Goal: Information Seeking & Learning: Learn about a topic

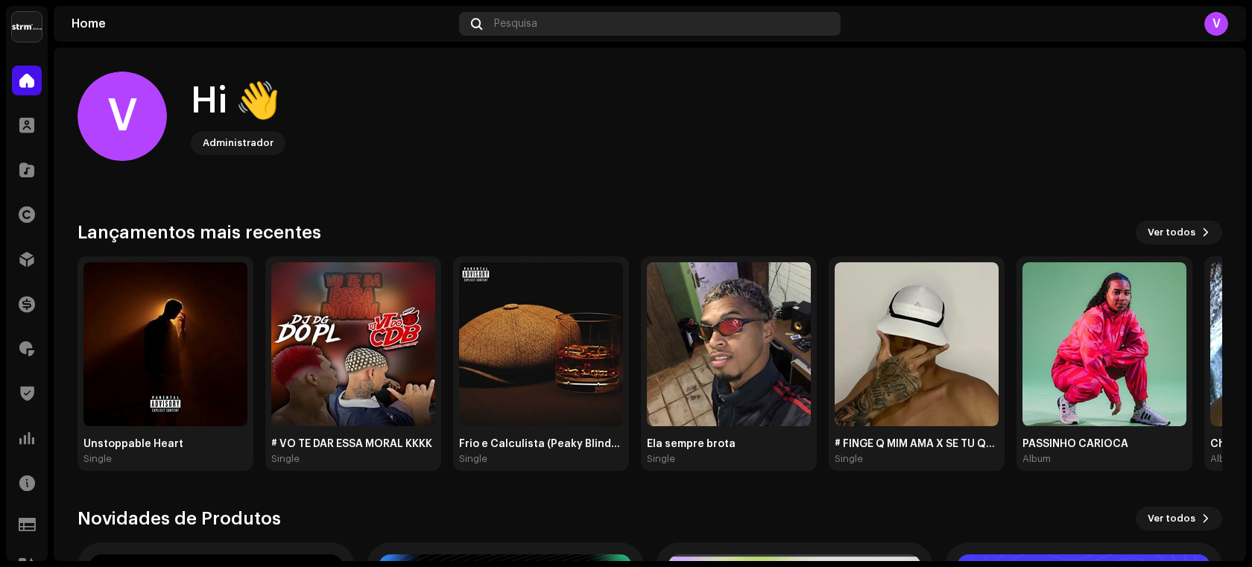
click at [569, 22] on div "Pesquisa" at bounding box center [650, 24] width 382 height 24
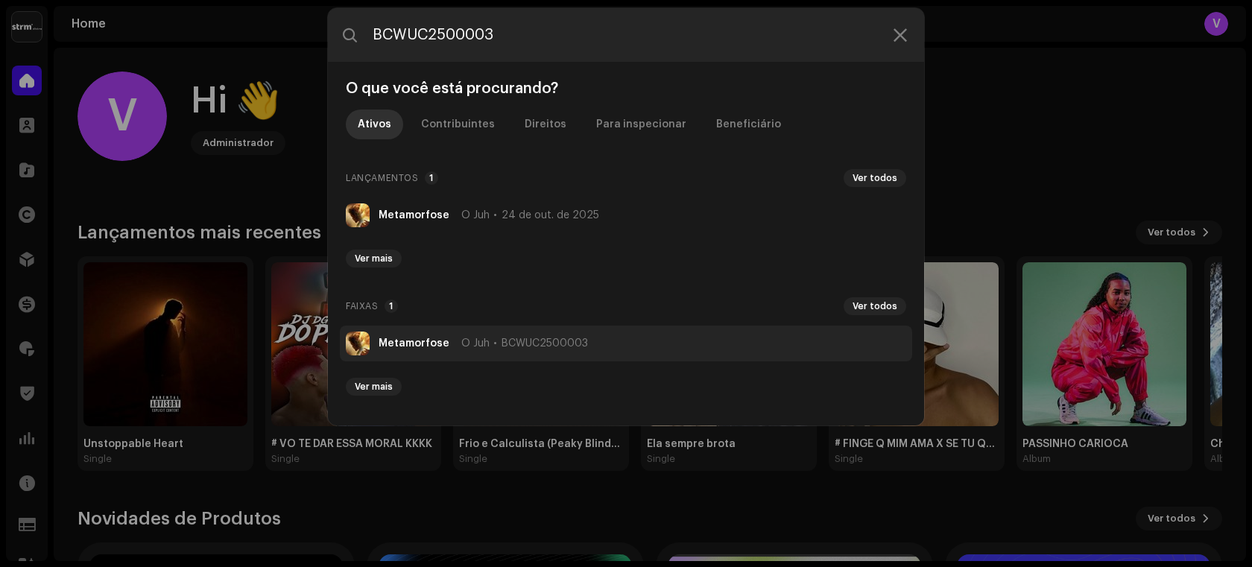
type input "BCWUC2500003"
click at [423, 343] on strong "Metamorfose" at bounding box center [414, 344] width 71 height 12
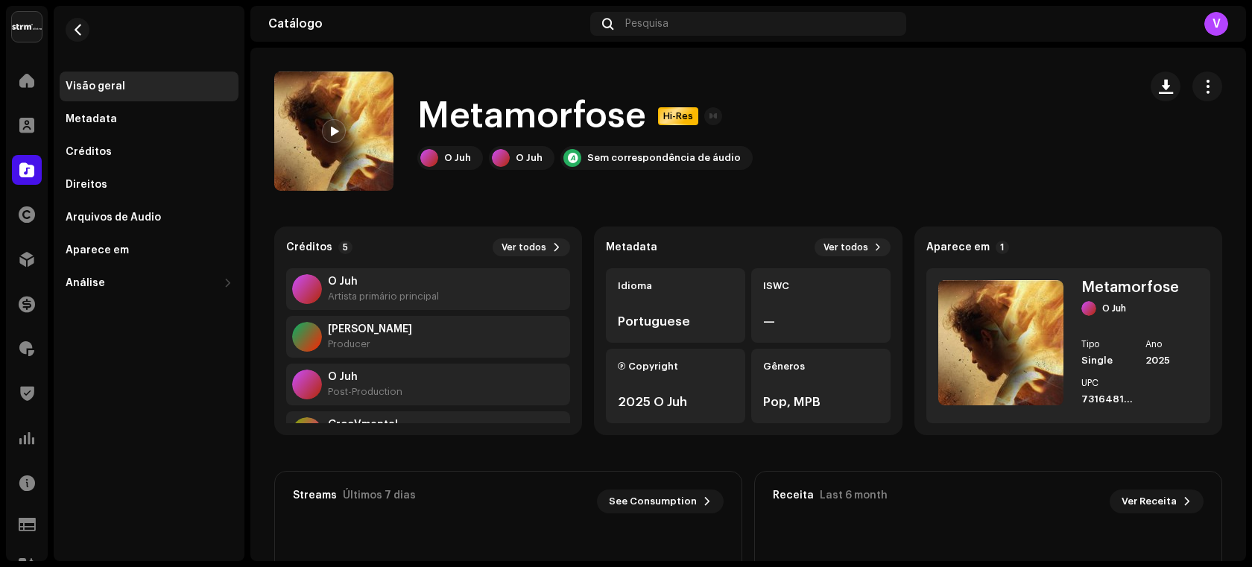
click at [330, 126] on span at bounding box center [333, 132] width 9 height 12
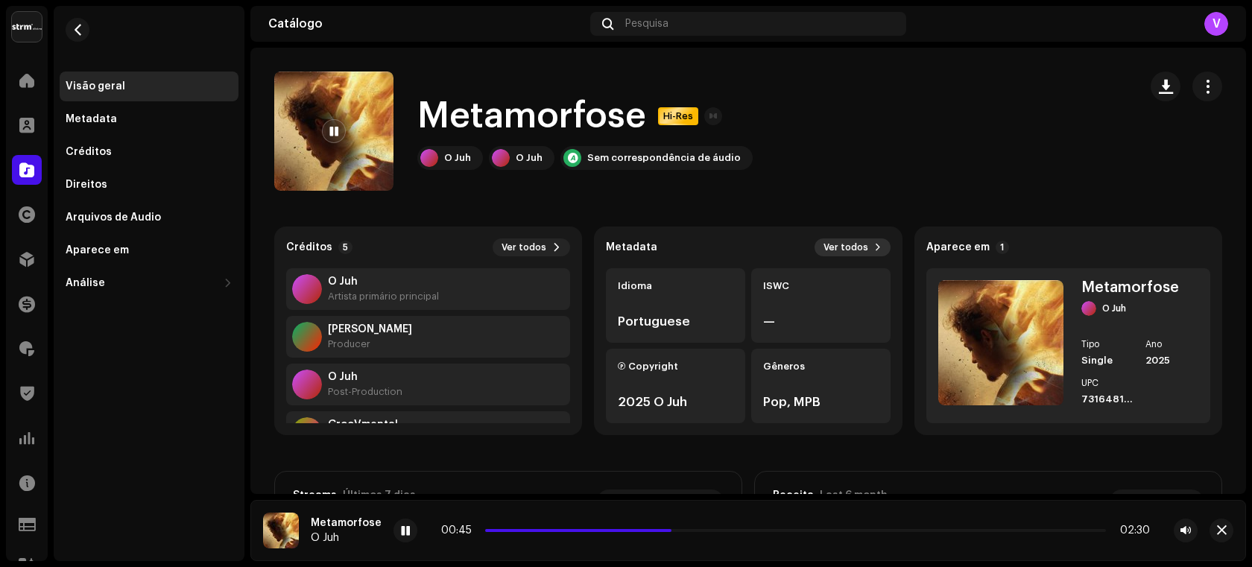
click at [835, 249] on span "Ver todos" at bounding box center [846, 247] width 45 height 12
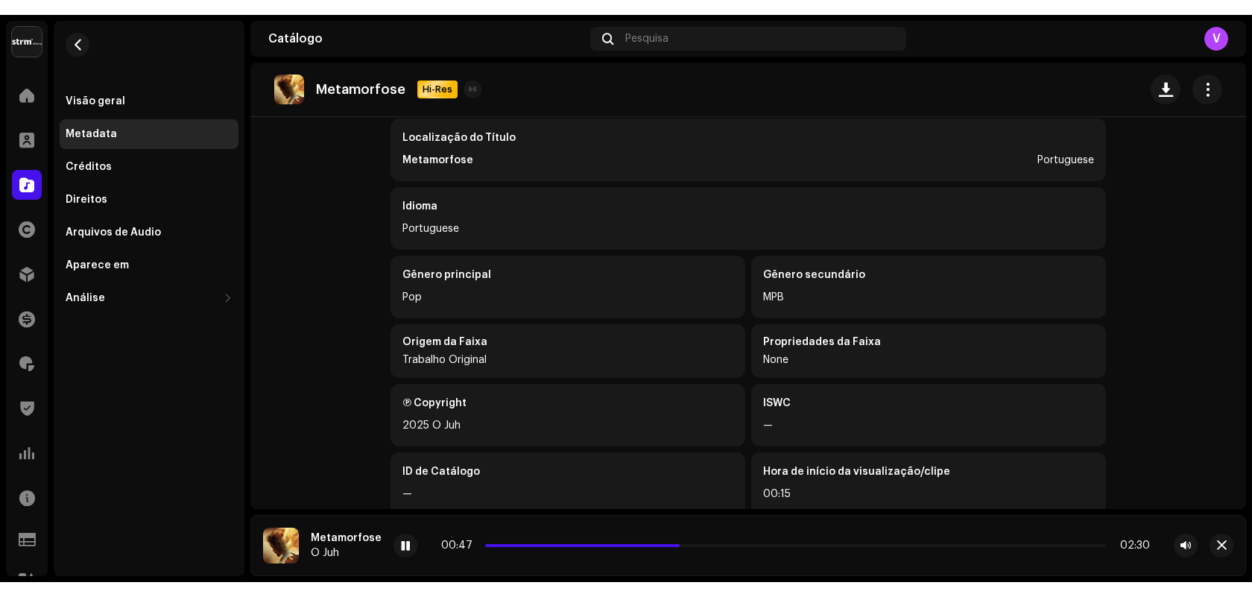
scroll to position [470, 0]
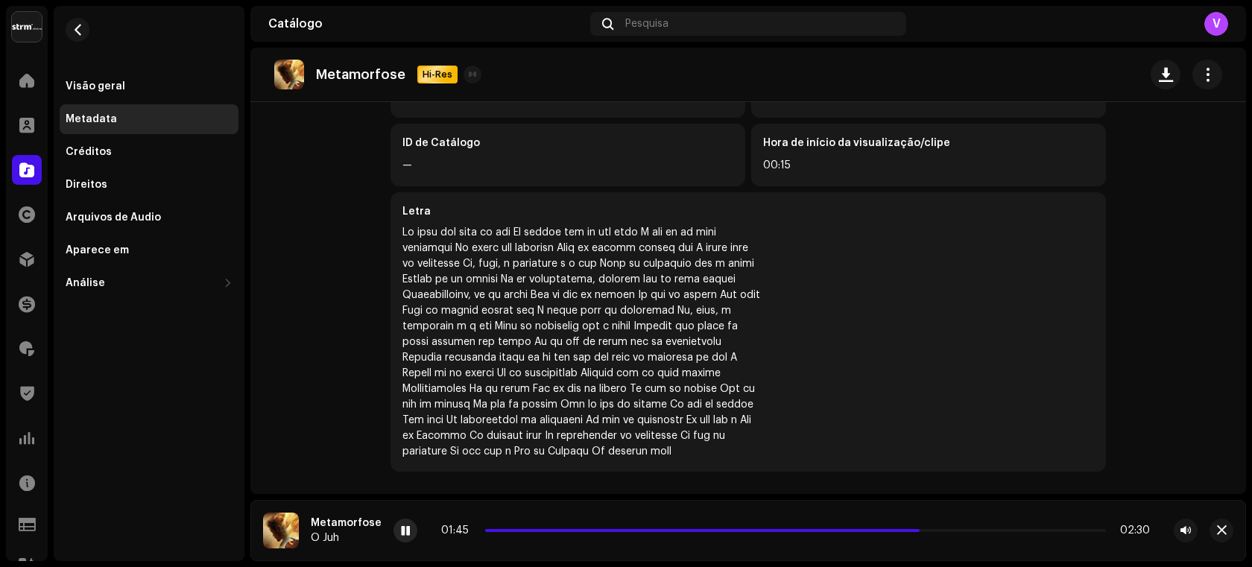
click at [401, 527] on span at bounding box center [405, 531] width 9 height 12
click at [650, 25] on span "Pesquisa" at bounding box center [646, 24] width 43 height 12
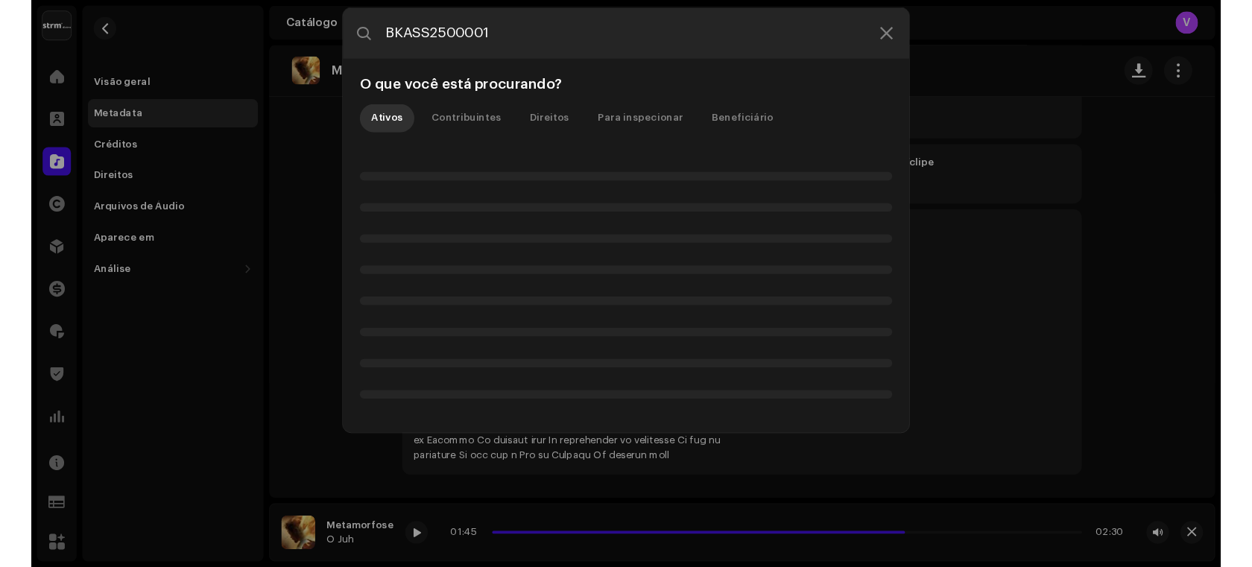
scroll to position [440, 0]
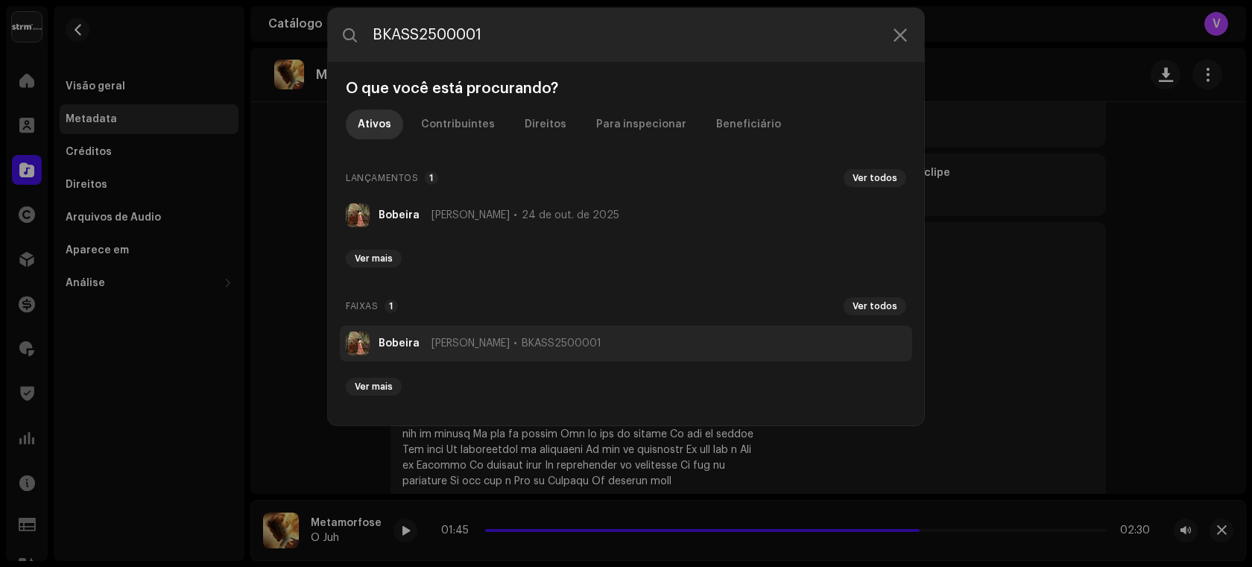
type input "BKASS2500001"
click at [398, 339] on strong "Bobeira" at bounding box center [399, 344] width 41 height 12
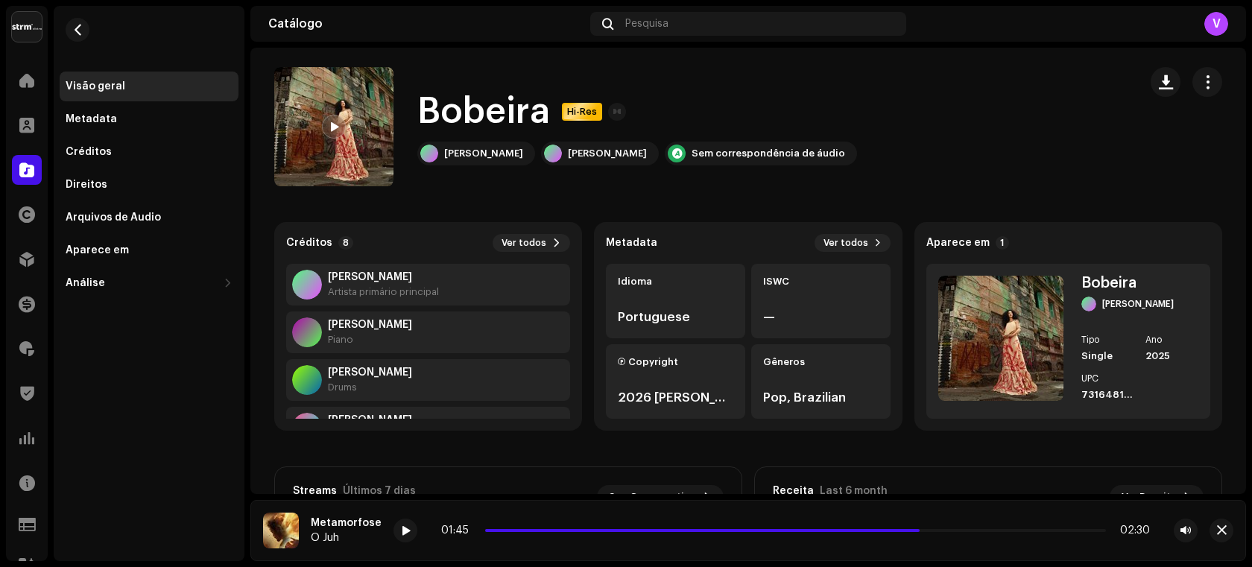
scroll to position [7, 0]
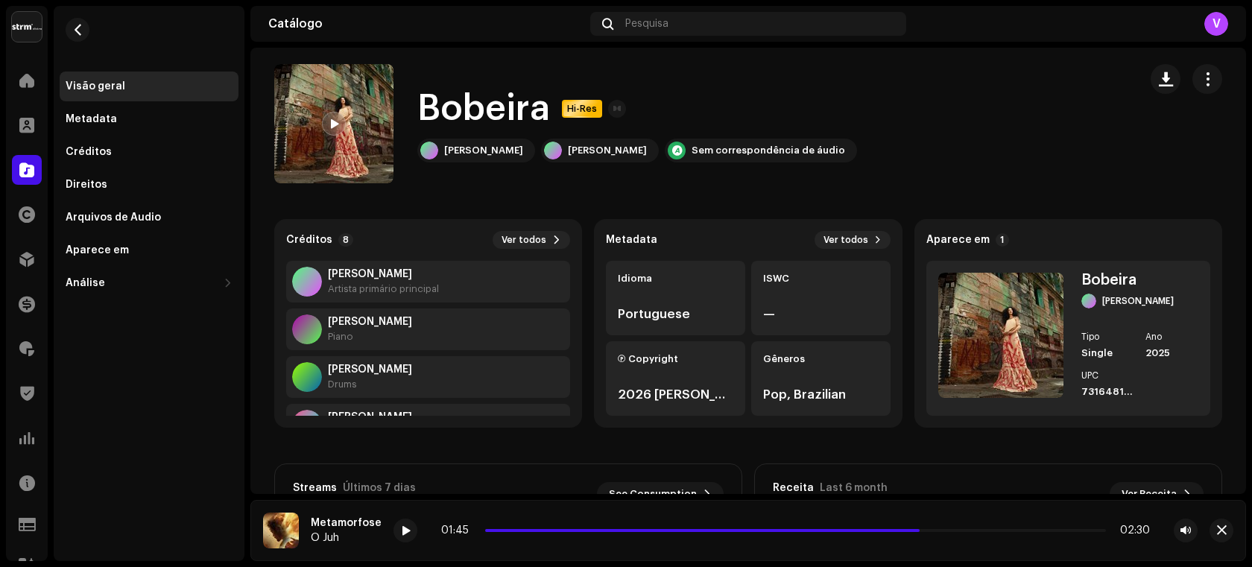
click at [334, 124] on span at bounding box center [333, 125] width 9 height 12
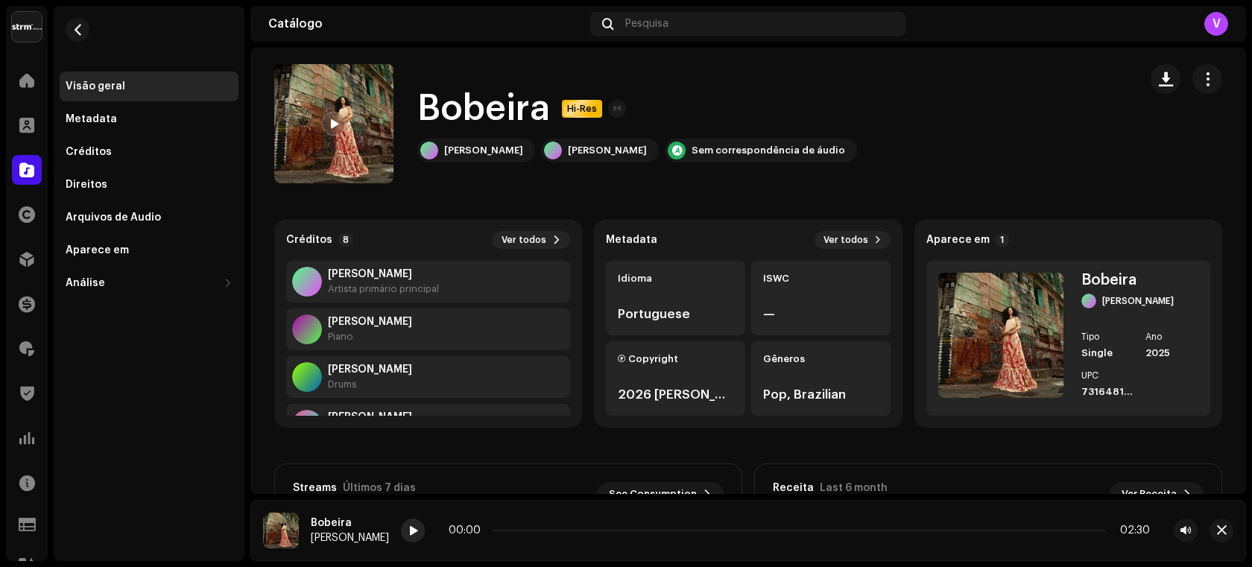
click at [401, 542] on div at bounding box center [413, 531] width 24 height 24
click at [836, 240] on span "Ver todos" at bounding box center [846, 240] width 45 height 12
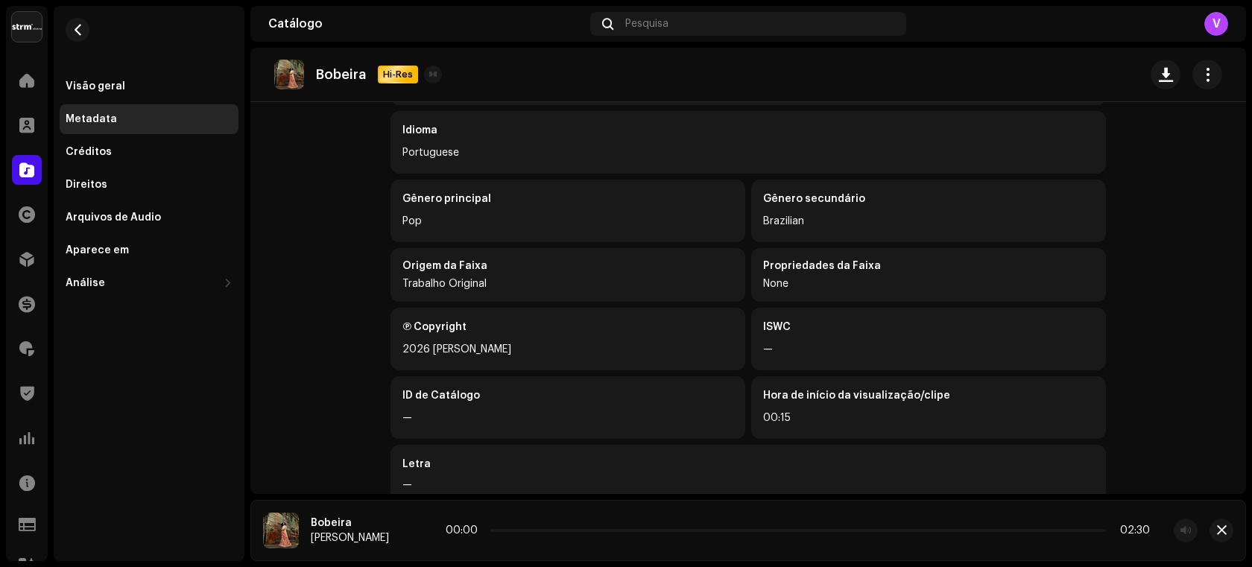
scroll to position [251, 0]
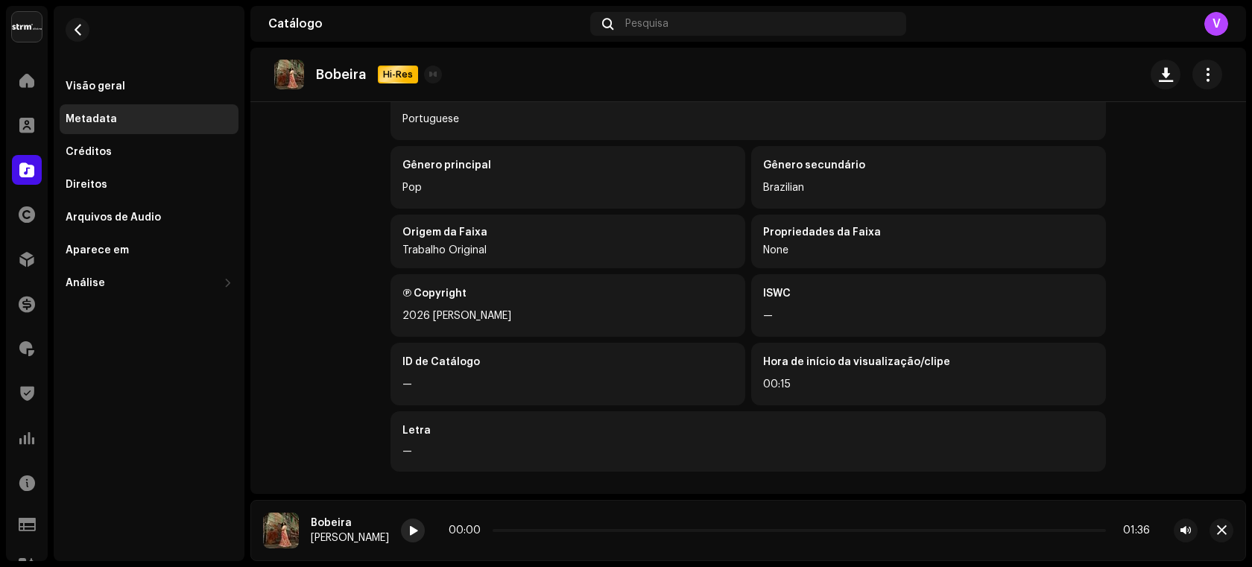
click at [408, 532] on span at bounding box center [412, 531] width 9 height 12
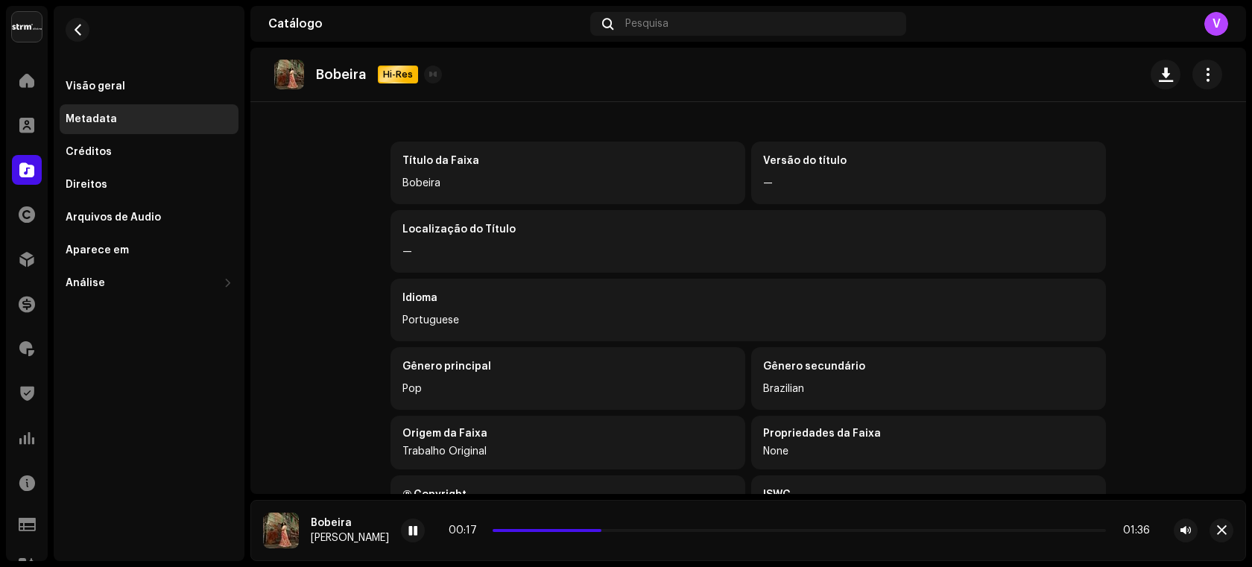
scroll to position [55, 0]
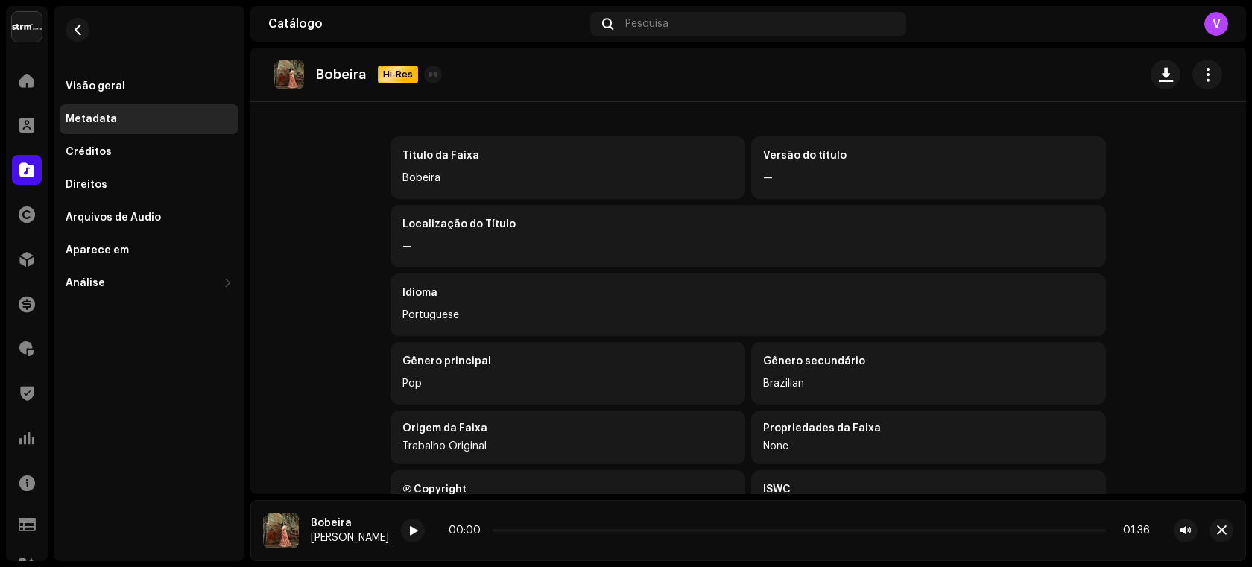
click at [320, 271] on catalog-tracks-details-metadata "Bobeira Hi-Res Metadata Título da Faixa Bobeira Versão do título — Localização …" at bounding box center [748, 342] width 996 height 699
click at [640, 28] on span "Pesquisa" at bounding box center [646, 24] width 43 height 12
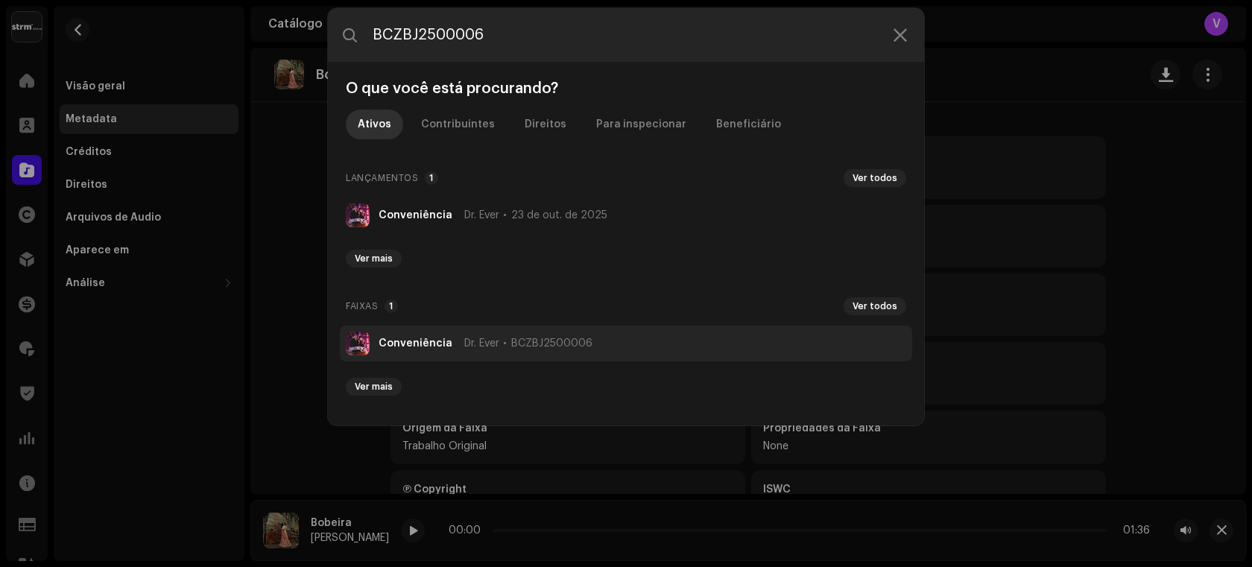
type input "BCZBJ2500006"
click at [396, 345] on strong "Conveniência" at bounding box center [416, 344] width 74 height 12
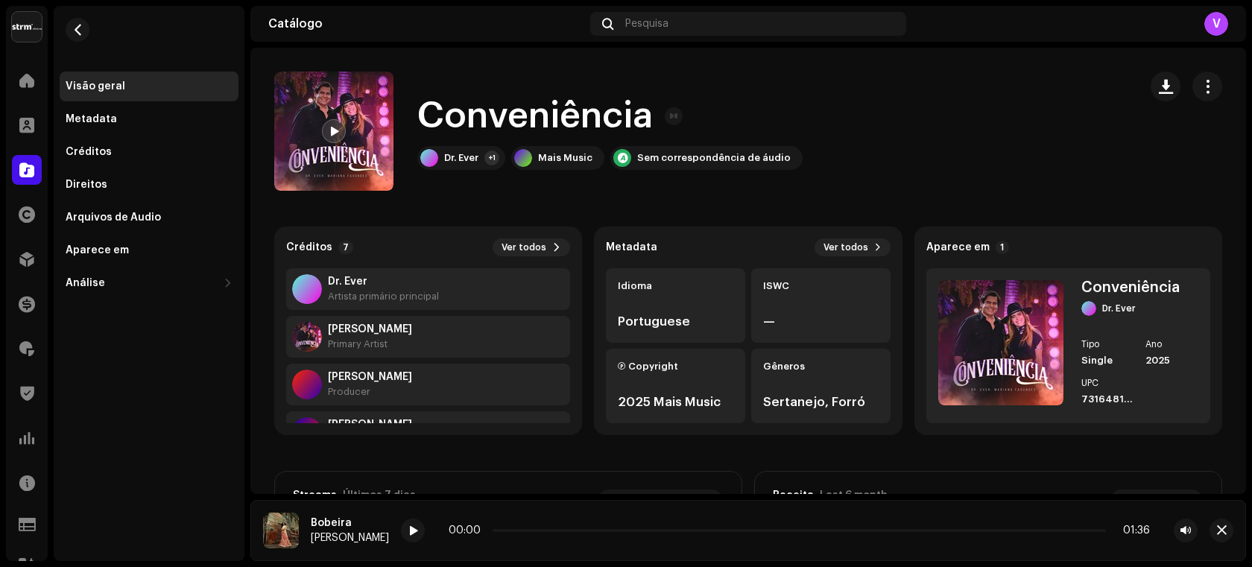
click at [340, 134] on div at bounding box center [334, 131] width 24 height 24
click at [838, 243] on span "Ver todos" at bounding box center [846, 247] width 45 height 12
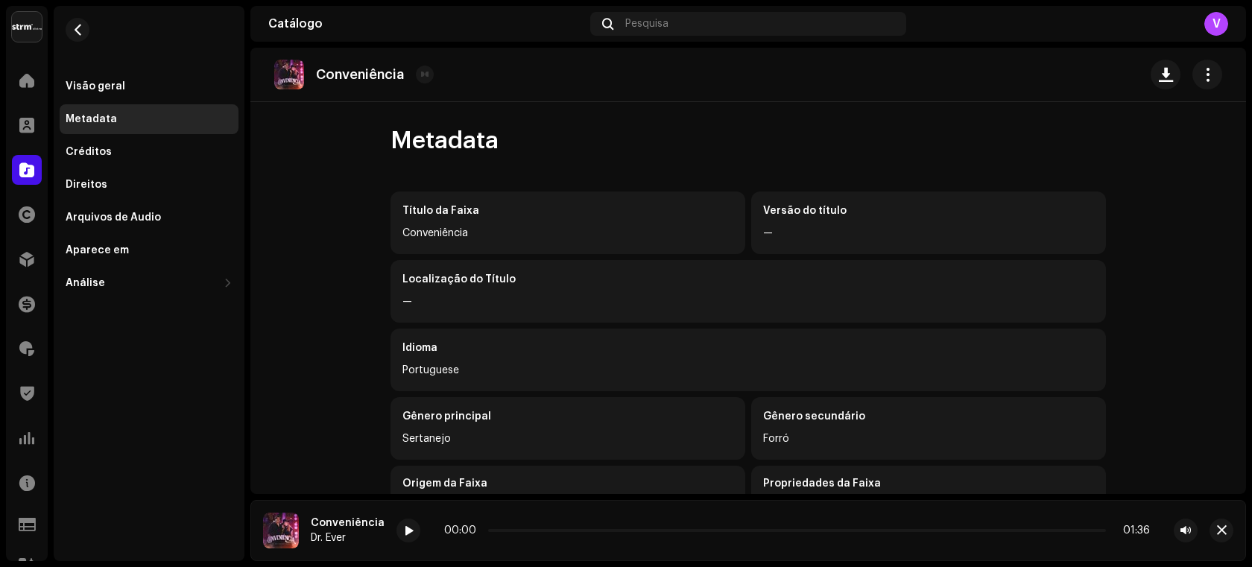
scroll to position [345, 0]
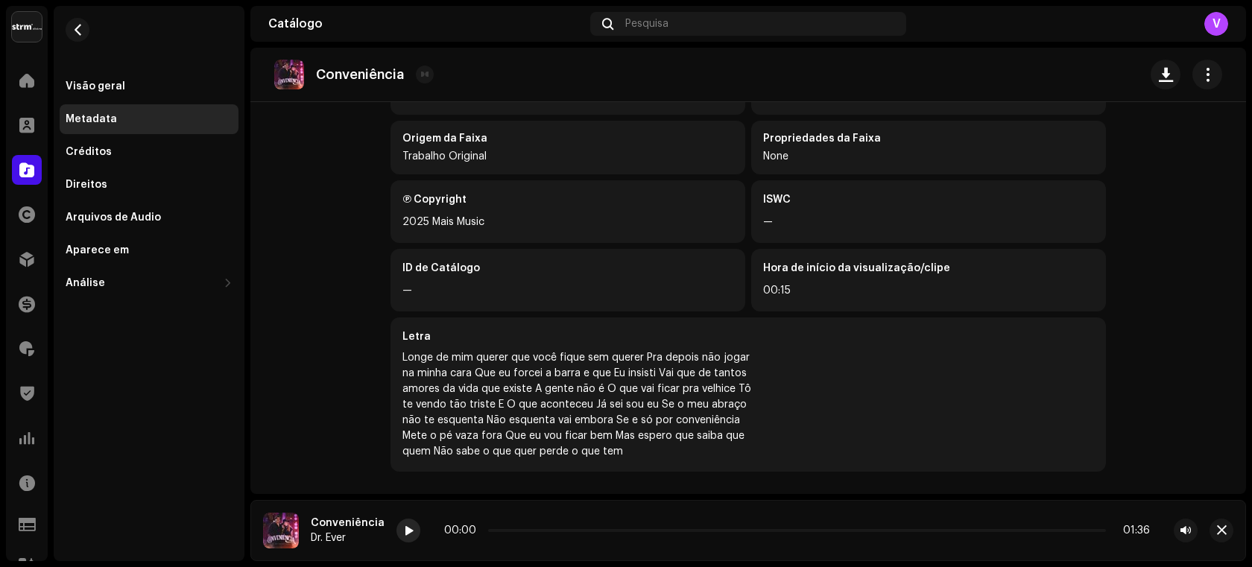
click at [404, 532] on span at bounding box center [408, 531] width 9 height 12
click at [402, 537] on div at bounding box center [408, 531] width 24 height 24
click at [404, 530] on span at bounding box center [408, 531] width 9 height 12
click at [372, 423] on div "Metadata Título da Faixa Conveniência Versão do título — Localização do Título …" at bounding box center [748, 138] width 763 height 715
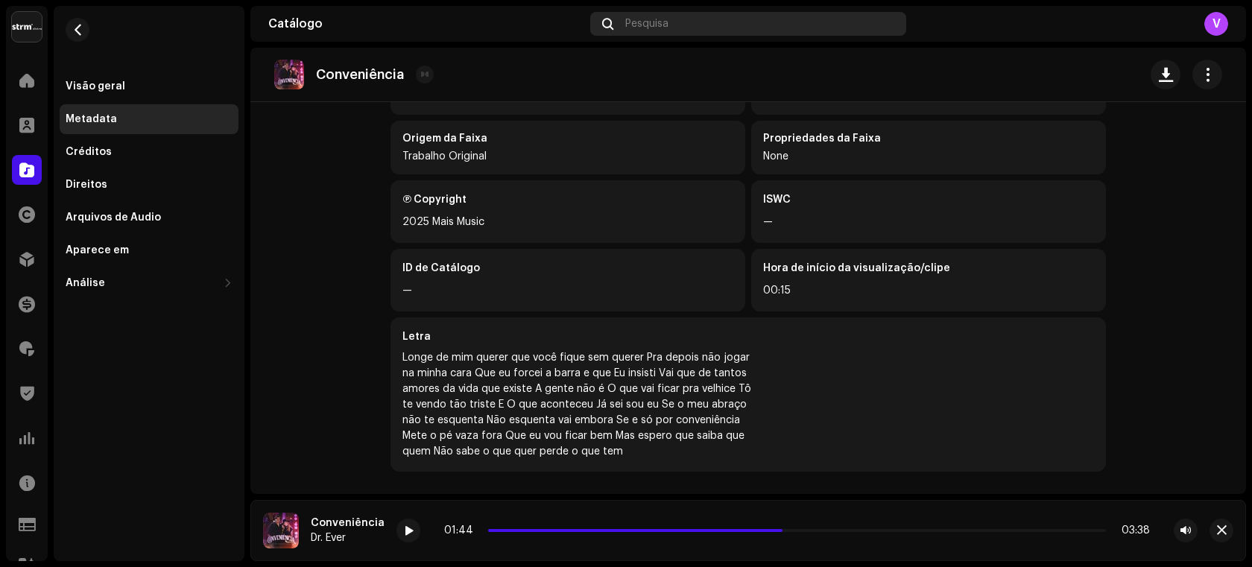
click at [687, 21] on div "Pesquisa" at bounding box center [748, 24] width 316 height 24
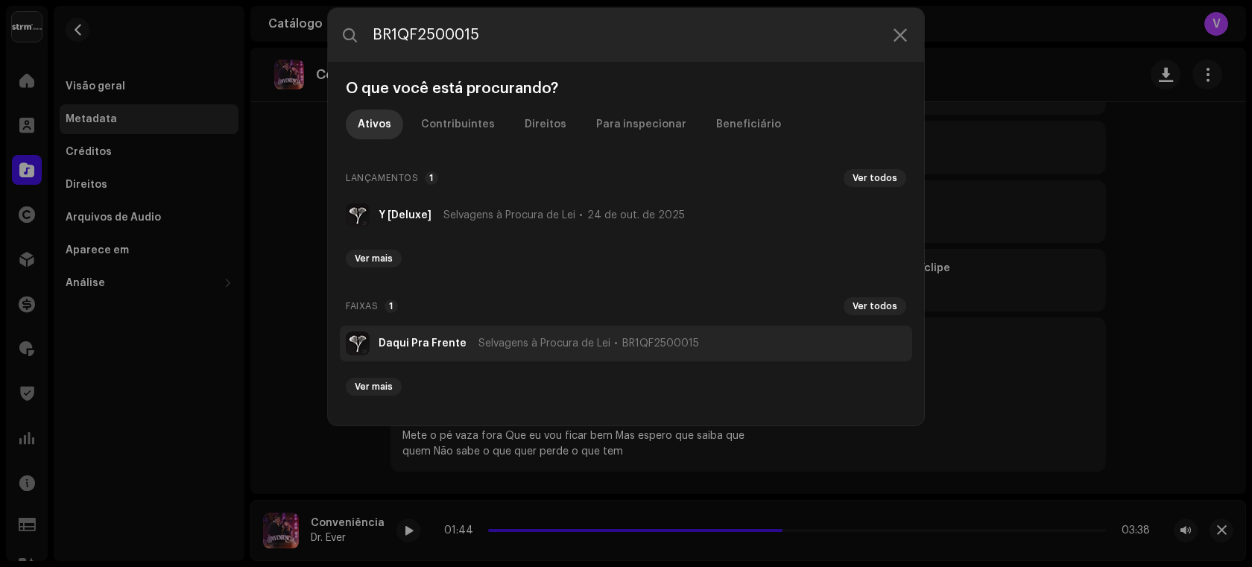
type input "BR1QF2500015"
click at [440, 346] on strong "Daqui Pra Frente" at bounding box center [423, 344] width 88 height 12
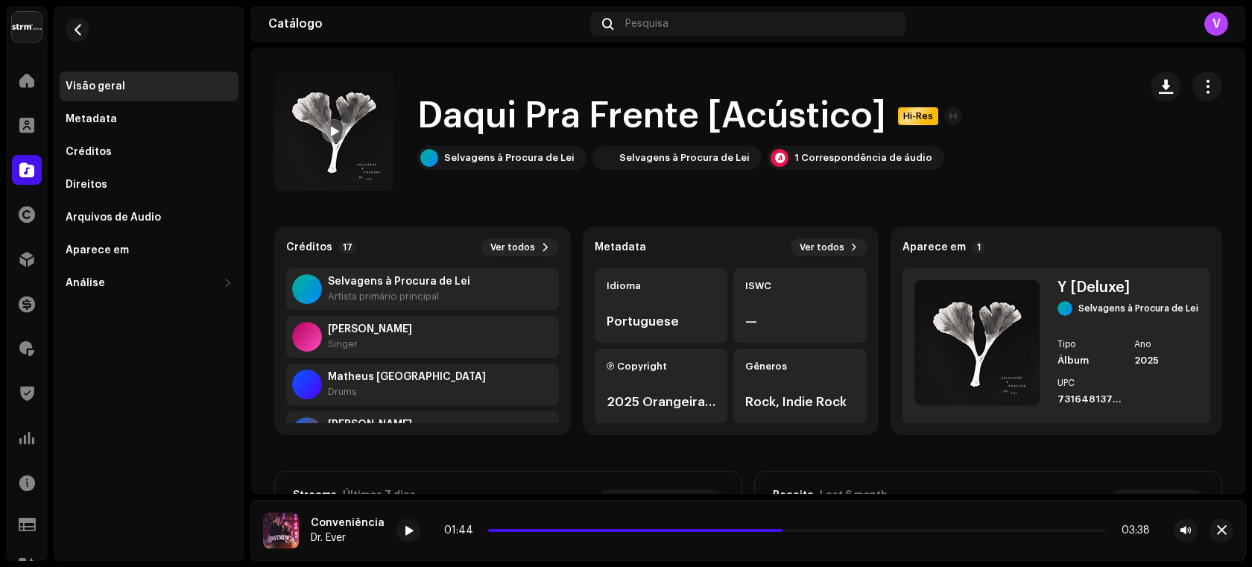
click at [333, 129] on span at bounding box center [333, 132] width 9 height 12
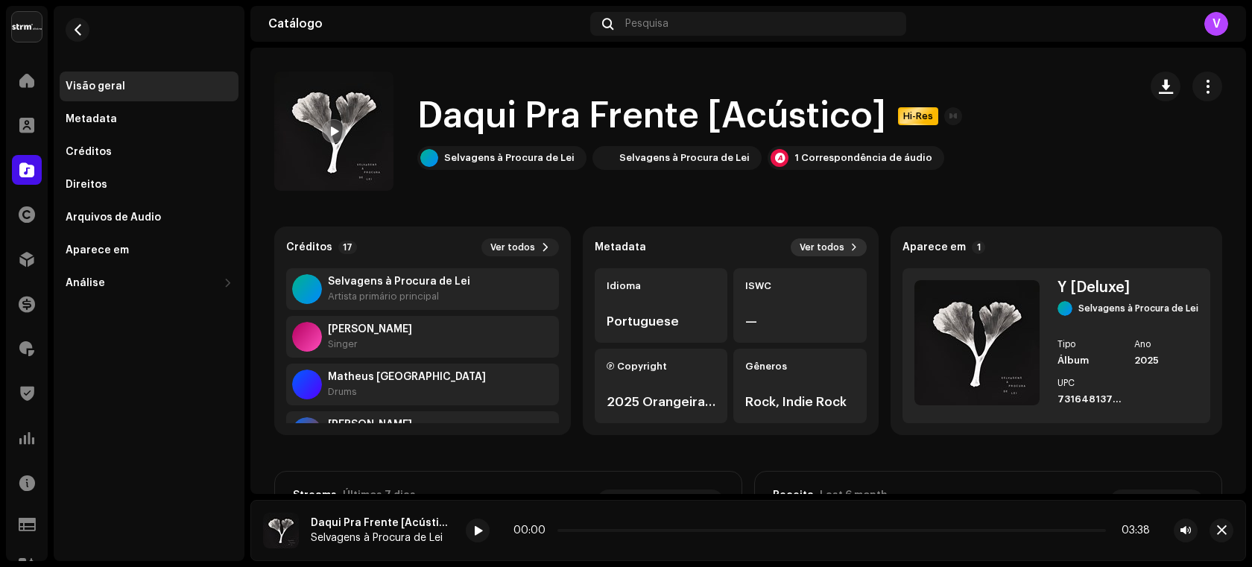
click at [844, 249] on button "Ver todos" at bounding box center [829, 247] width 76 height 18
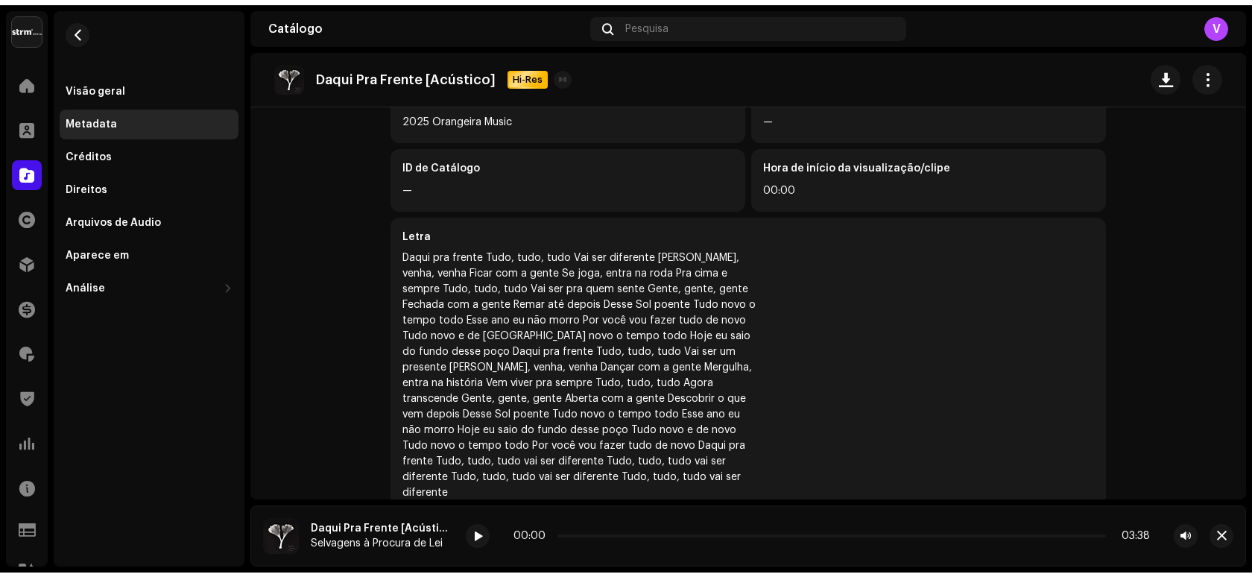
scroll to position [451, 0]
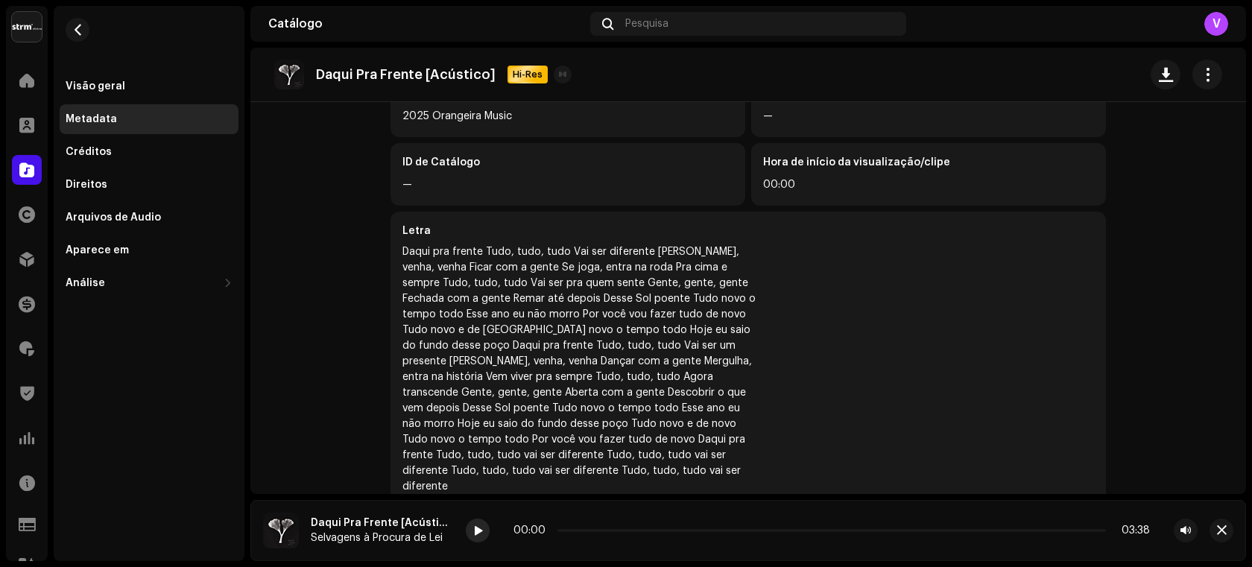
click at [466, 533] on re-a-play-button at bounding box center [478, 531] width 24 height 24
click at [475, 532] on div at bounding box center [478, 531] width 24 height 24
click at [473, 534] on span at bounding box center [477, 531] width 9 height 12
click at [557, 533] on div "00:08 03:22" at bounding box center [832, 531] width 636 height 12
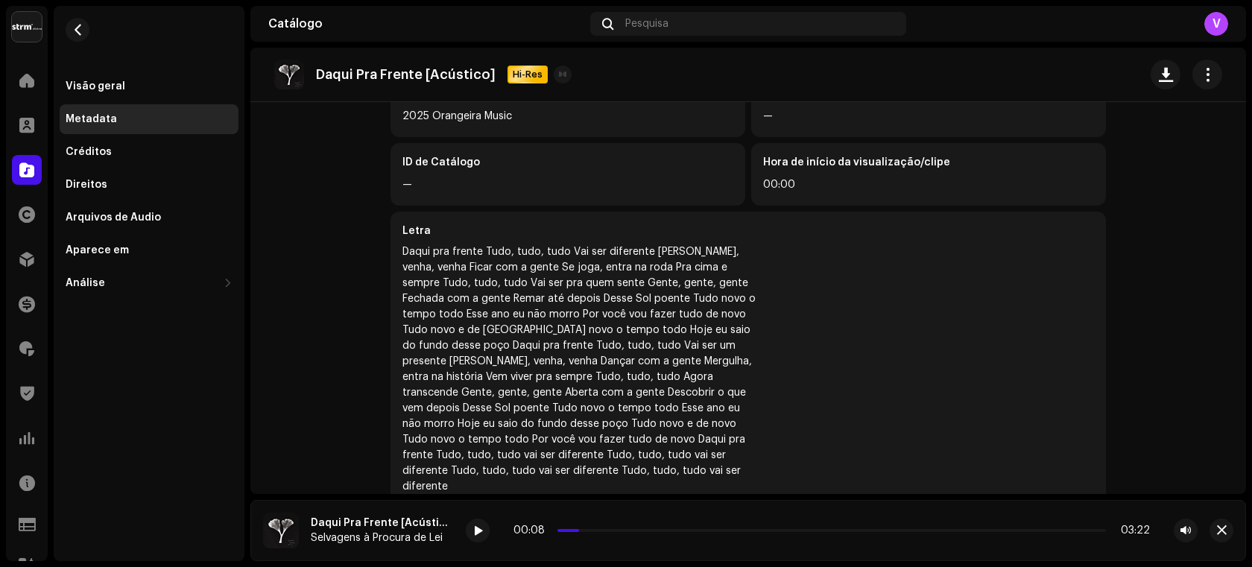
click at [573, 534] on div "00:08 03:22" at bounding box center [832, 531] width 636 height 12
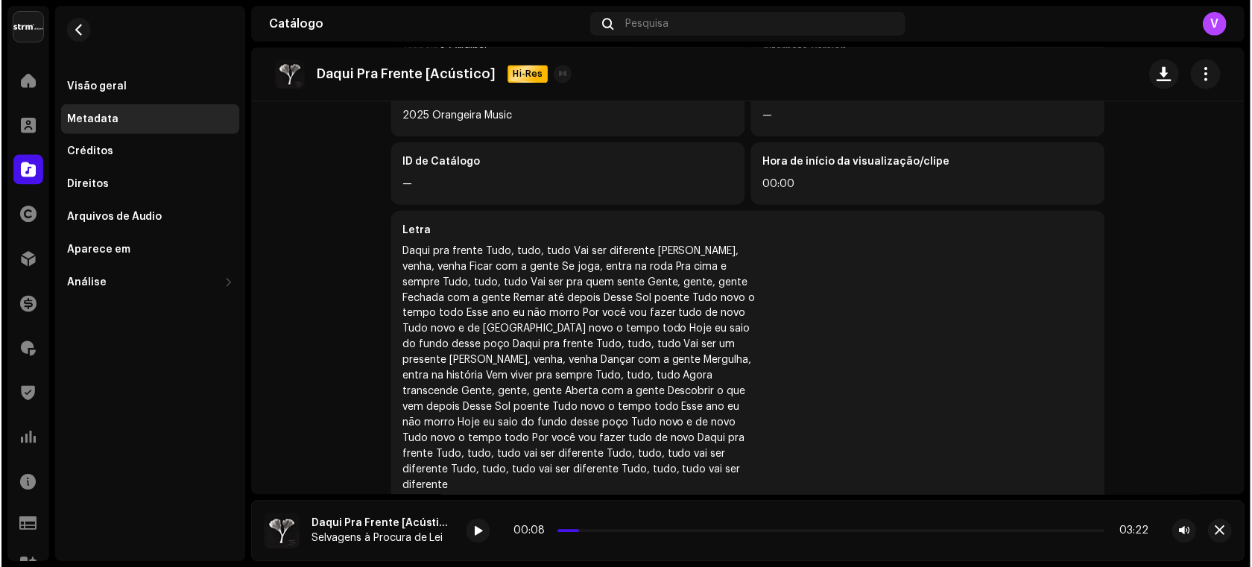
scroll to position [438, 0]
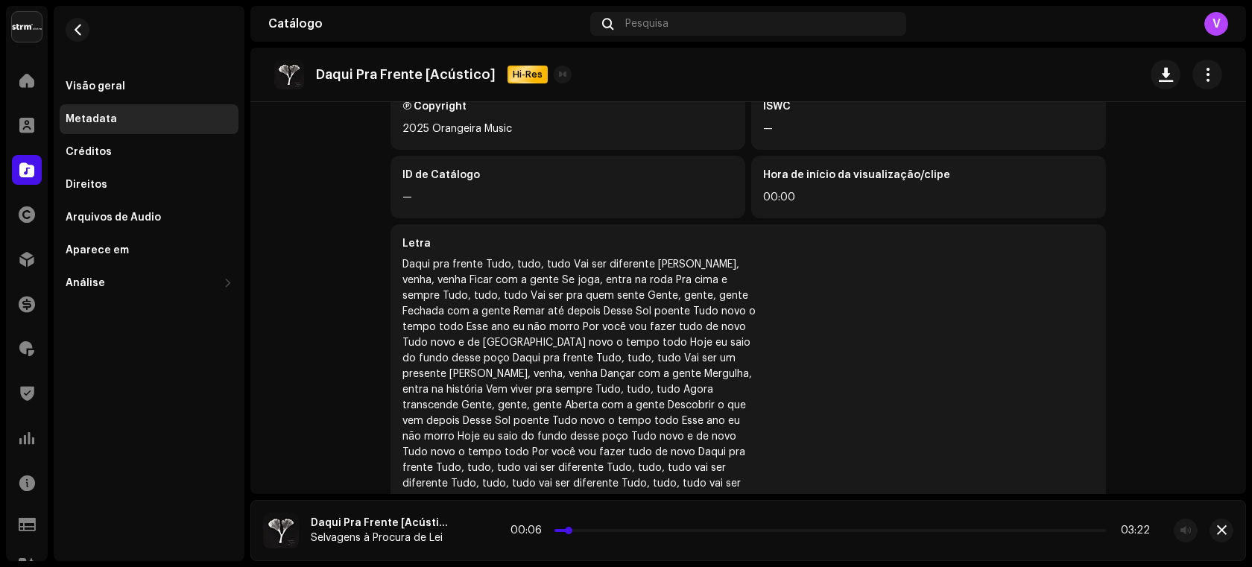
click at [568, 531] on p-slider at bounding box center [830, 530] width 552 height 3
drag, startPoint x: 568, startPoint y: 531, endPoint x: 508, endPoint y: 537, distance: 59.9
click at [508, 537] on div "00:00 03:22" at bounding box center [832, 531] width 732 height 24
click at [473, 534] on span at bounding box center [477, 531] width 9 height 12
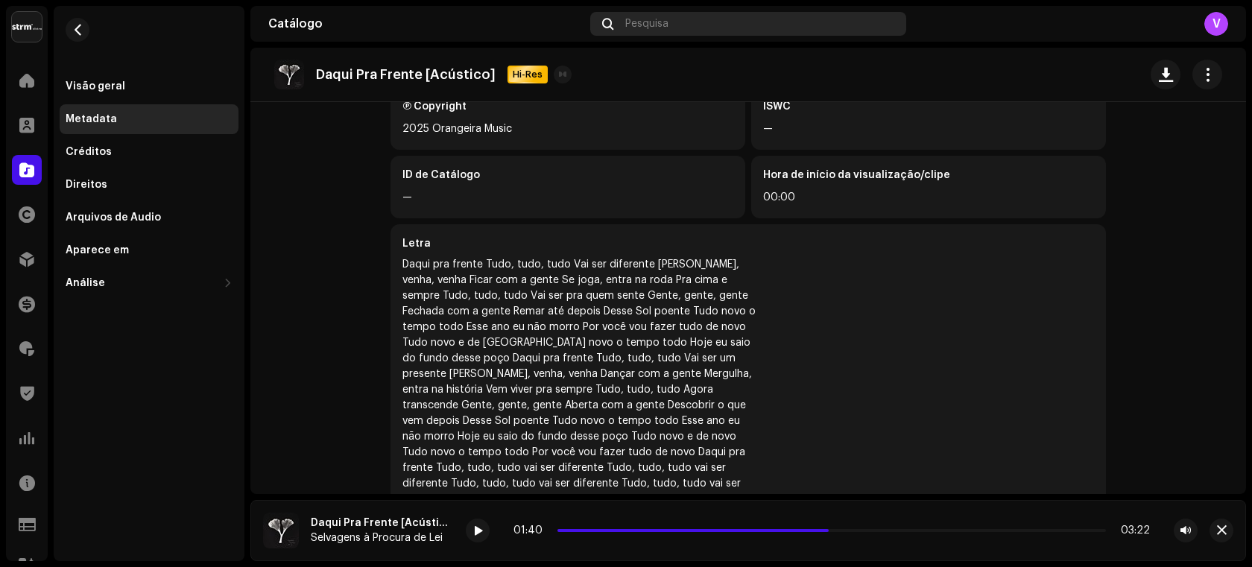
click at [667, 32] on div "Pesquisa" at bounding box center [748, 24] width 316 height 24
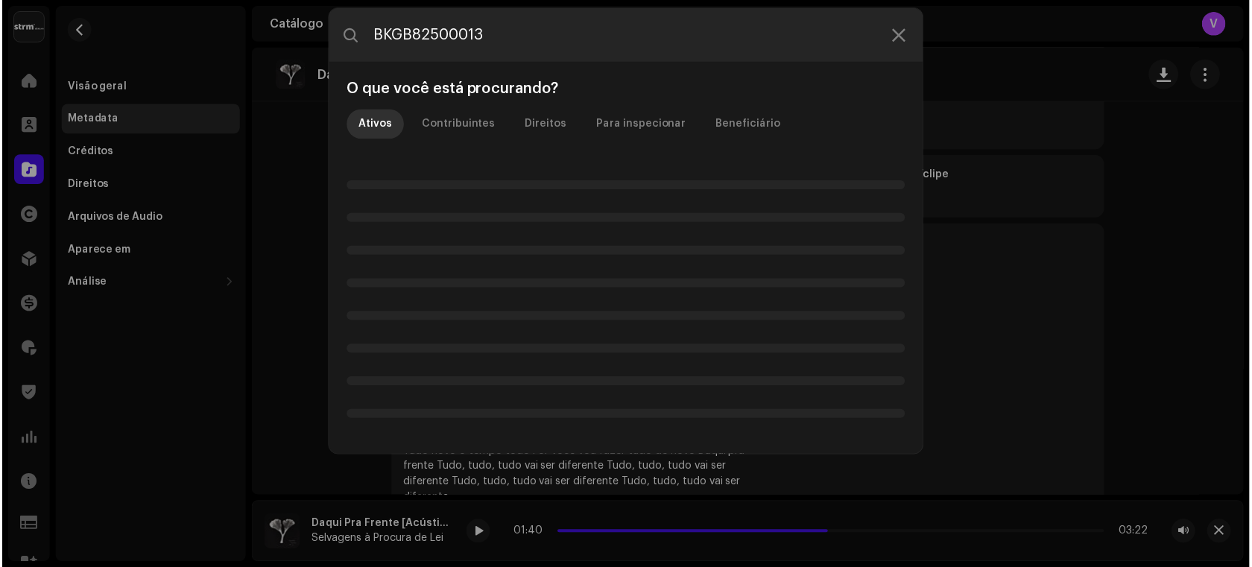
scroll to position [430, 0]
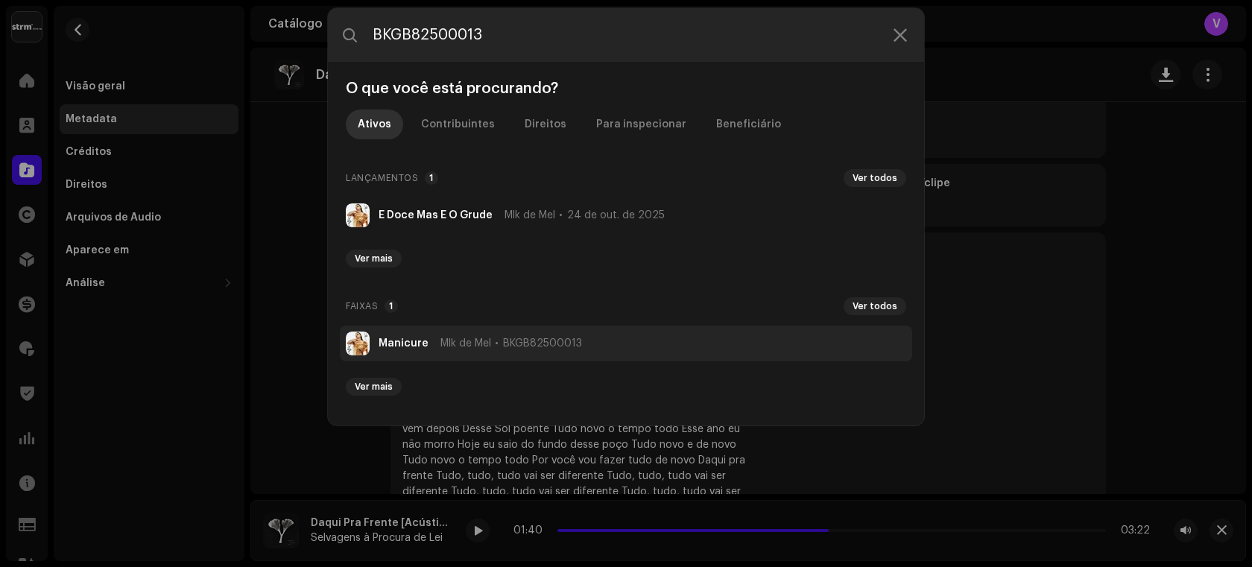
type input "BKGB82500013"
click at [397, 341] on strong "Manicure" at bounding box center [404, 344] width 50 height 12
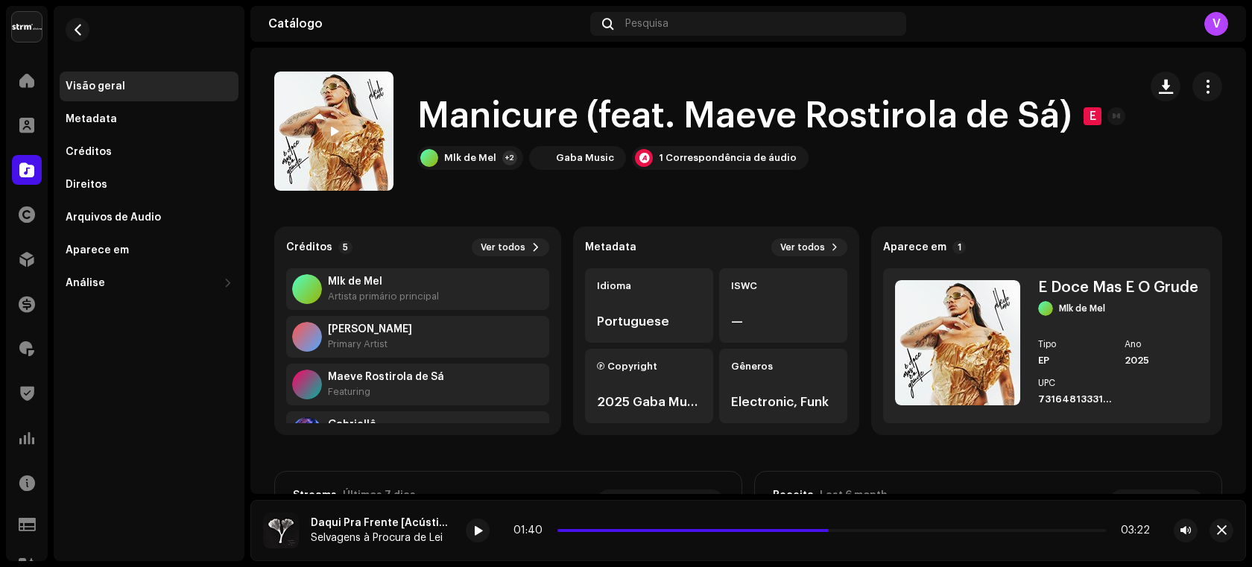
click at [331, 124] on div at bounding box center [334, 131] width 24 height 24
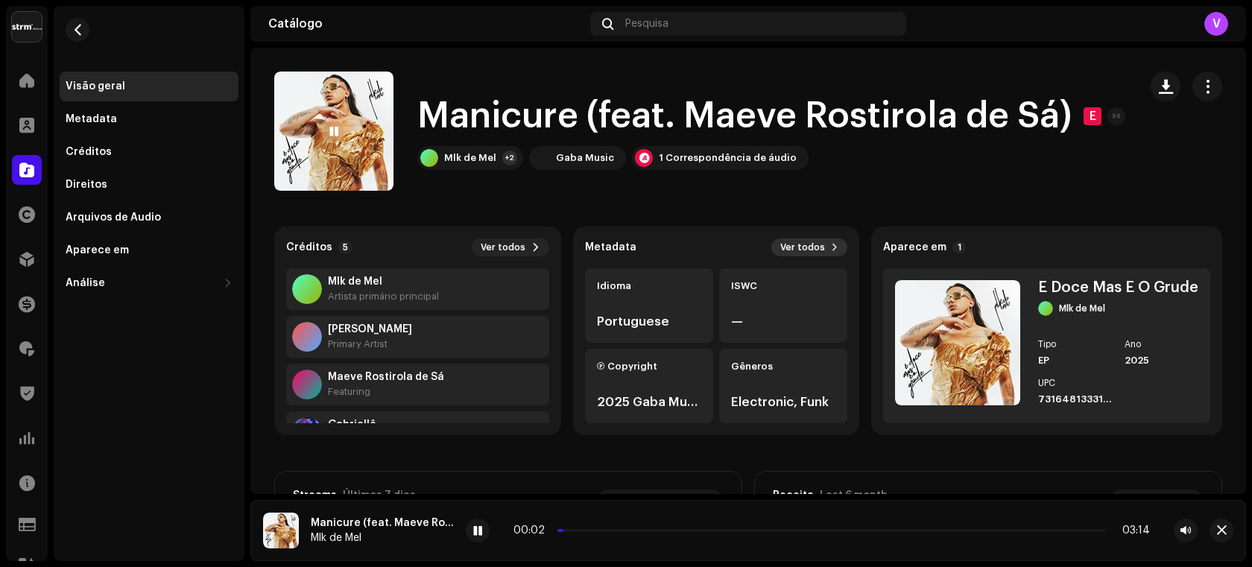
click at [812, 249] on span "Ver todos" at bounding box center [802, 247] width 45 height 12
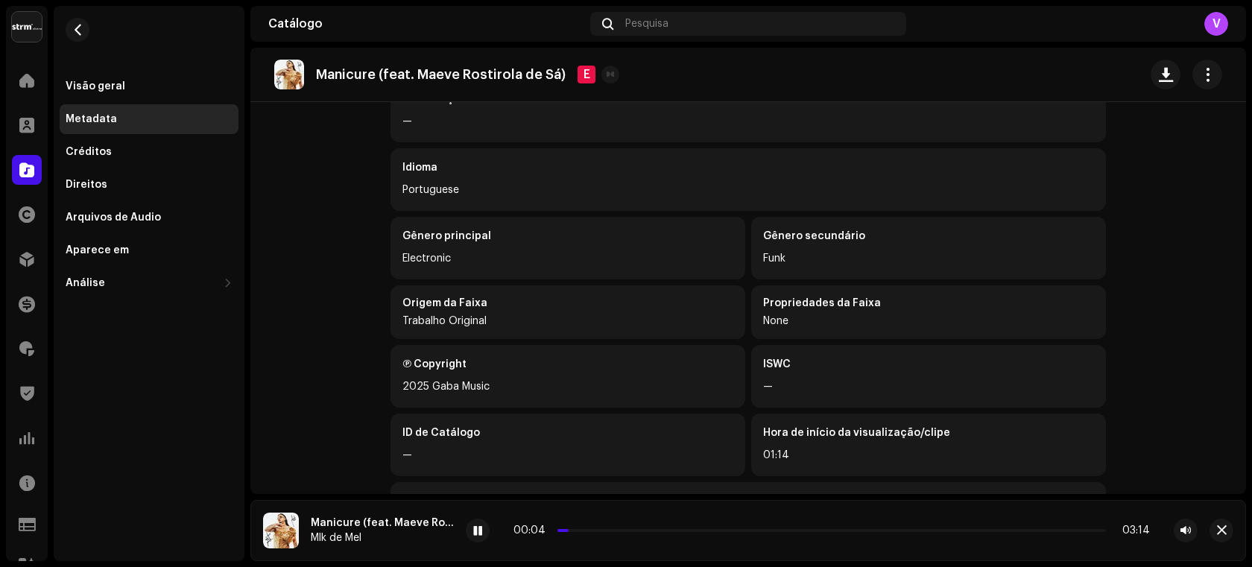
scroll to position [251, 0]
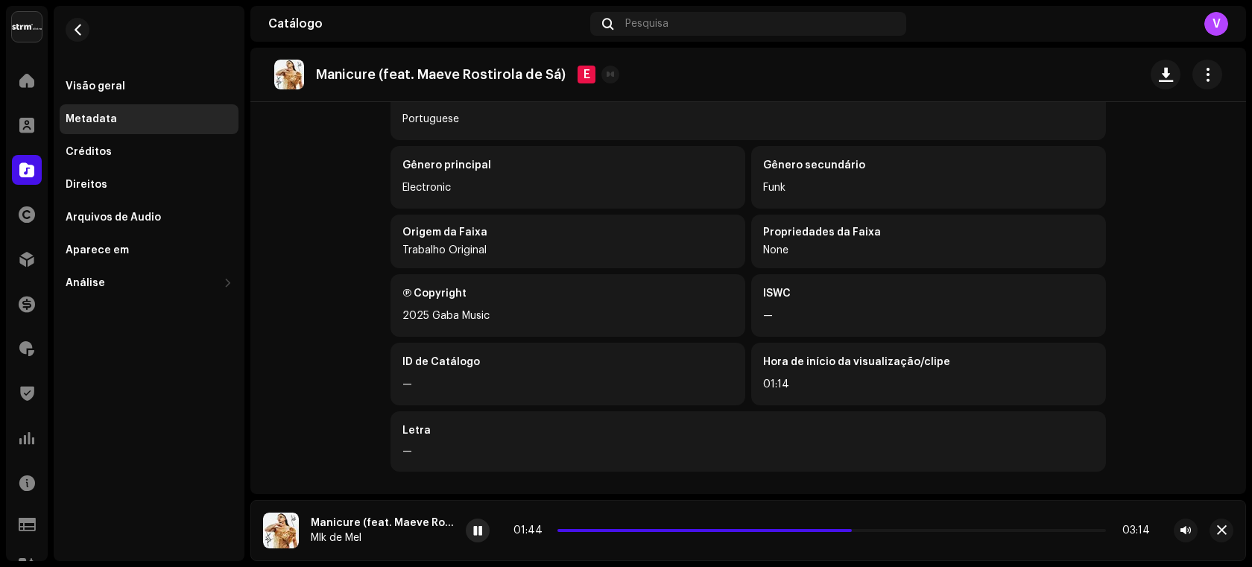
click at [484, 531] on div at bounding box center [478, 531] width 24 height 24
click at [571, 171] on div "Gênero principal" at bounding box center [567, 165] width 331 height 15
click at [642, 21] on span "Pesquisa" at bounding box center [646, 24] width 43 height 12
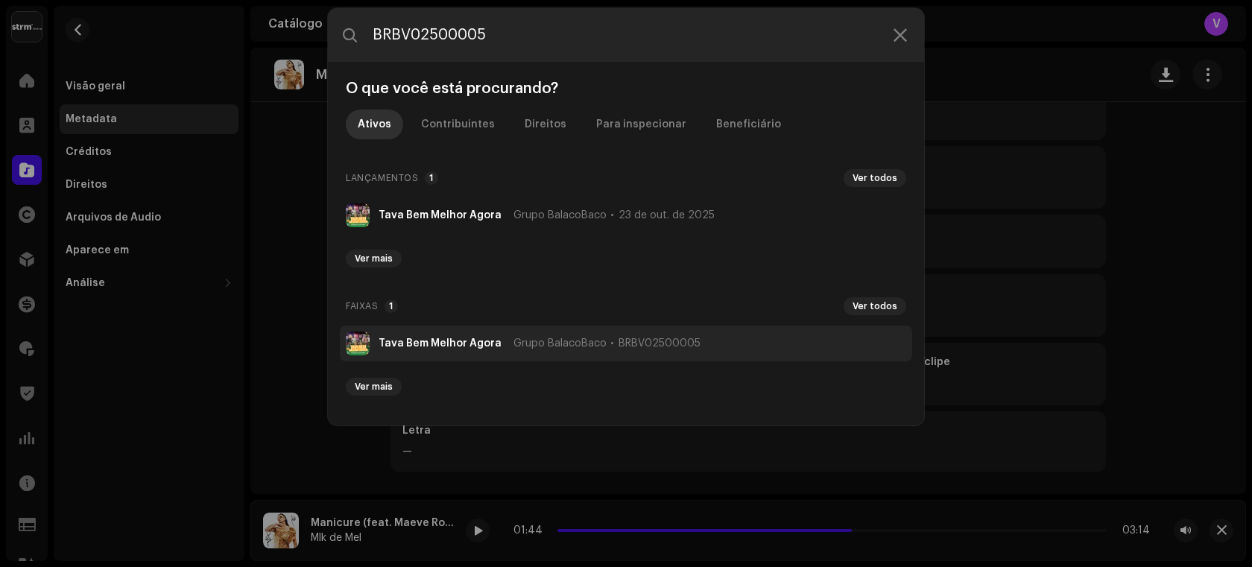
type input "BRBV02500005"
click at [449, 342] on strong "Tava Bem Melhor Agora" at bounding box center [440, 344] width 123 height 12
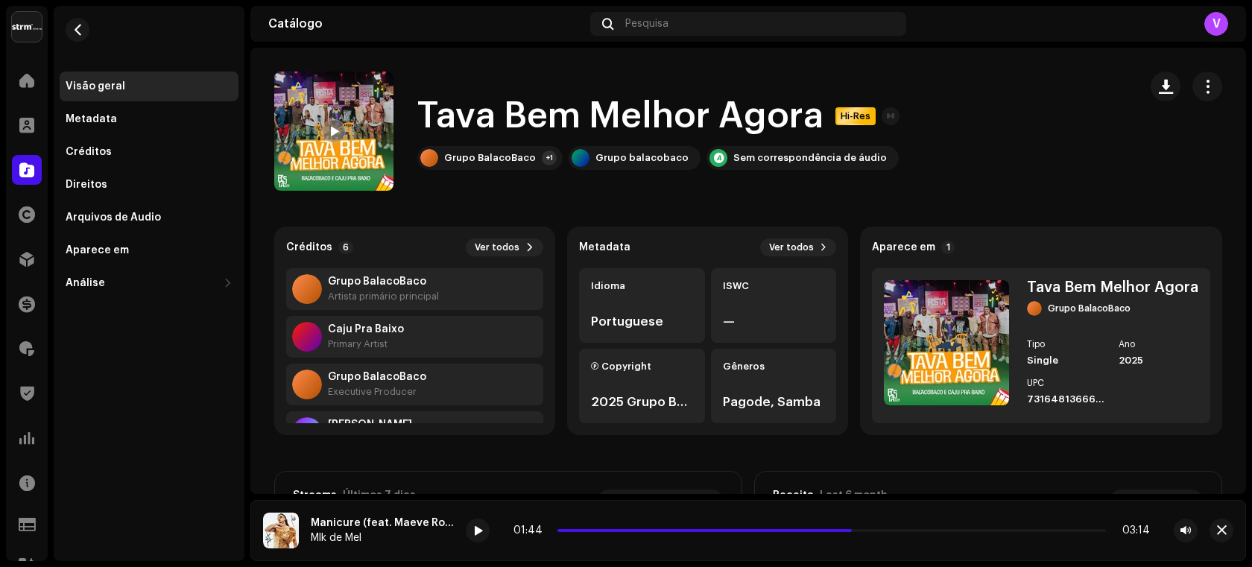
click at [331, 133] on span at bounding box center [333, 132] width 9 height 12
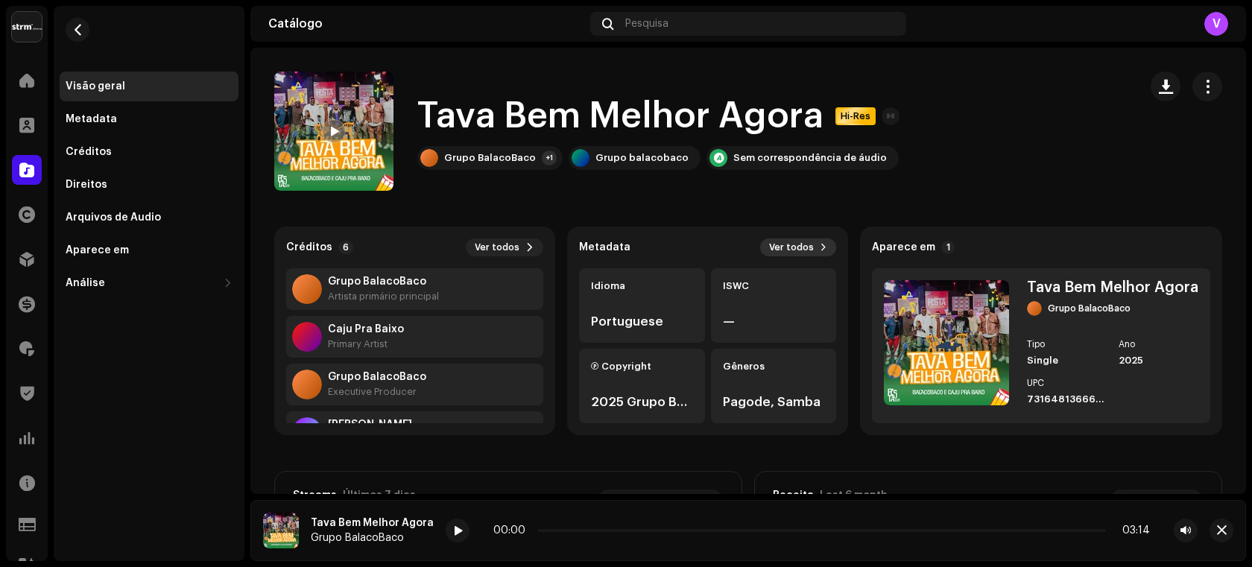
click at [783, 241] on span "Ver todos" at bounding box center [791, 247] width 45 height 12
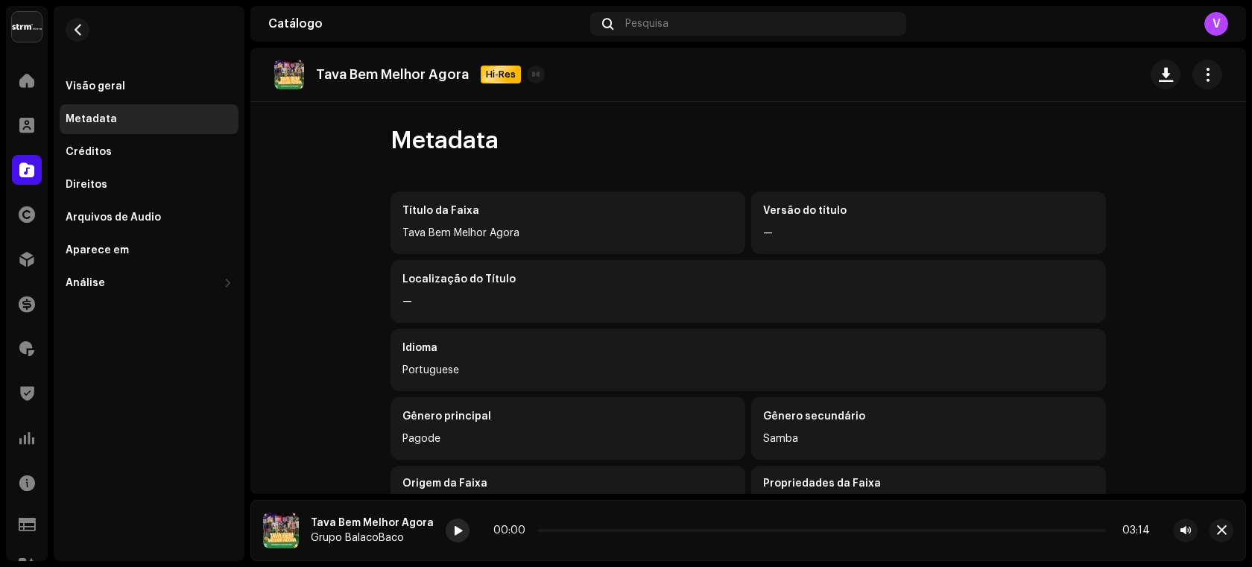
click at [446, 527] on div at bounding box center [458, 531] width 24 height 24
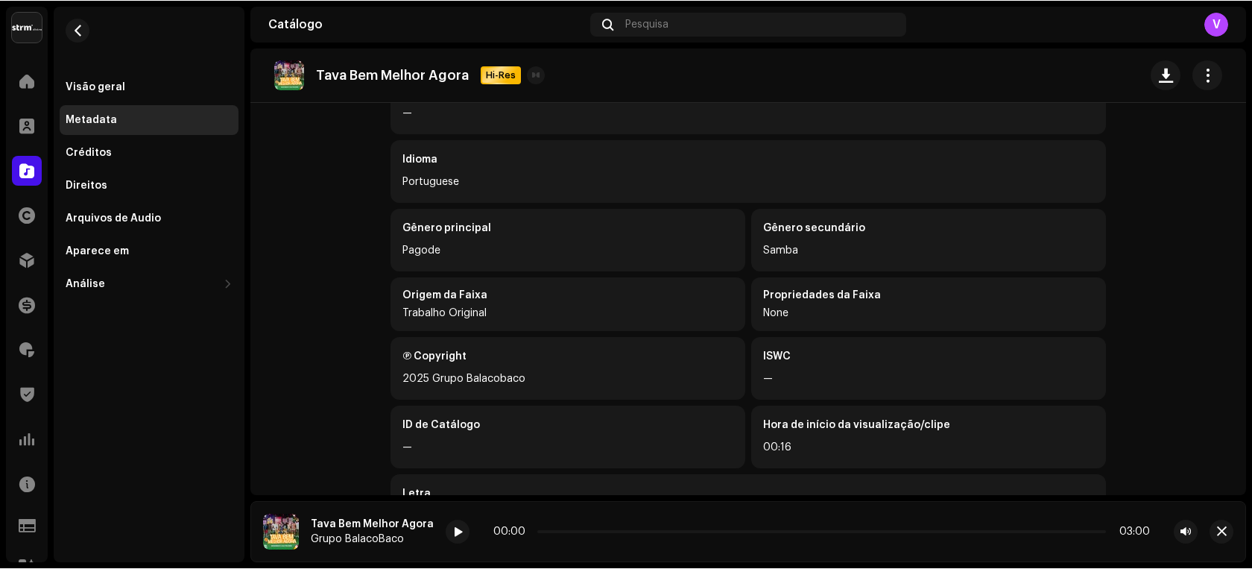
scroll to position [564, 0]
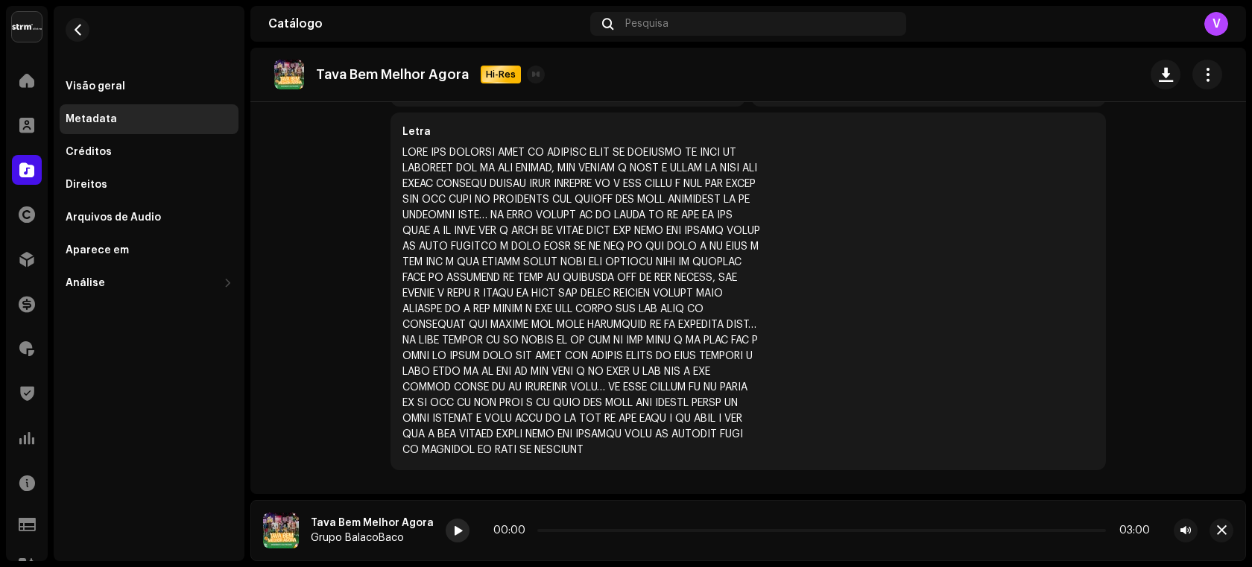
click at [455, 540] on div at bounding box center [458, 531] width 24 height 24
click at [453, 528] on span at bounding box center [457, 531] width 9 height 12
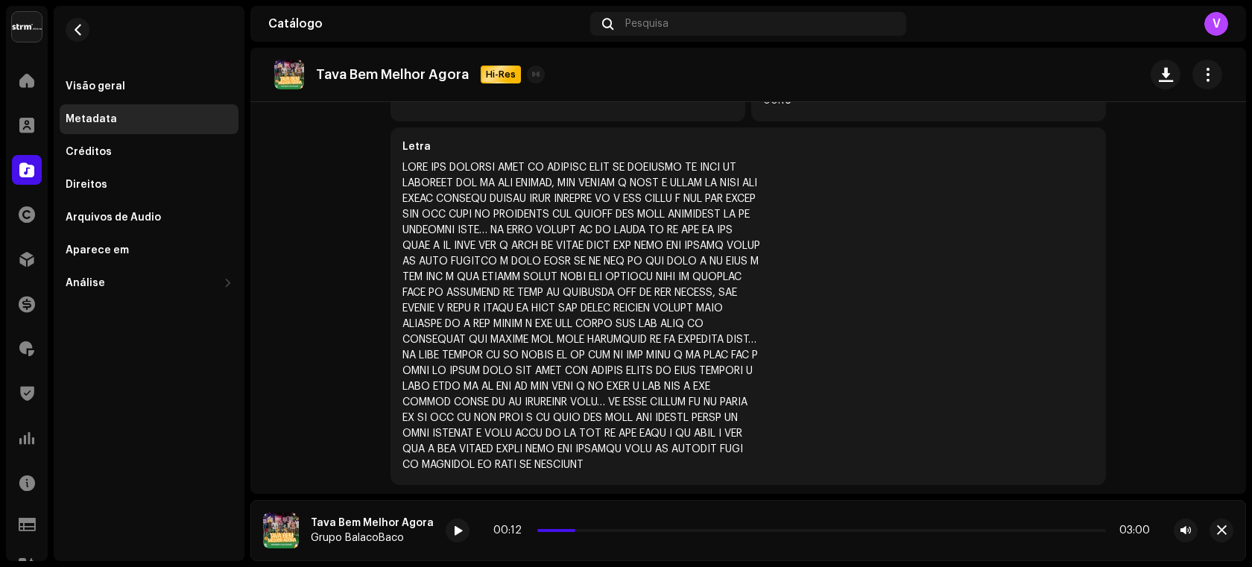
drag, startPoint x: 561, startPoint y: 533, endPoint x: 541, endPoint y: 533, distance: 20.1
click at [541, 533] on div "00:12 03:00" at bounding box center [821, 531] width 657 height 12
click at [560, 525] on div "00:12 03:00" at bounding box center [821, 531] width 657 height 12
drag, startPoint x: 564, startPoint y: 530, endPoint x: 472, endPoint y: 537, distance: 92.7
click at [474, 536] on div "00:01 03:00" at bounding box center [822, 531] width 752 height 24
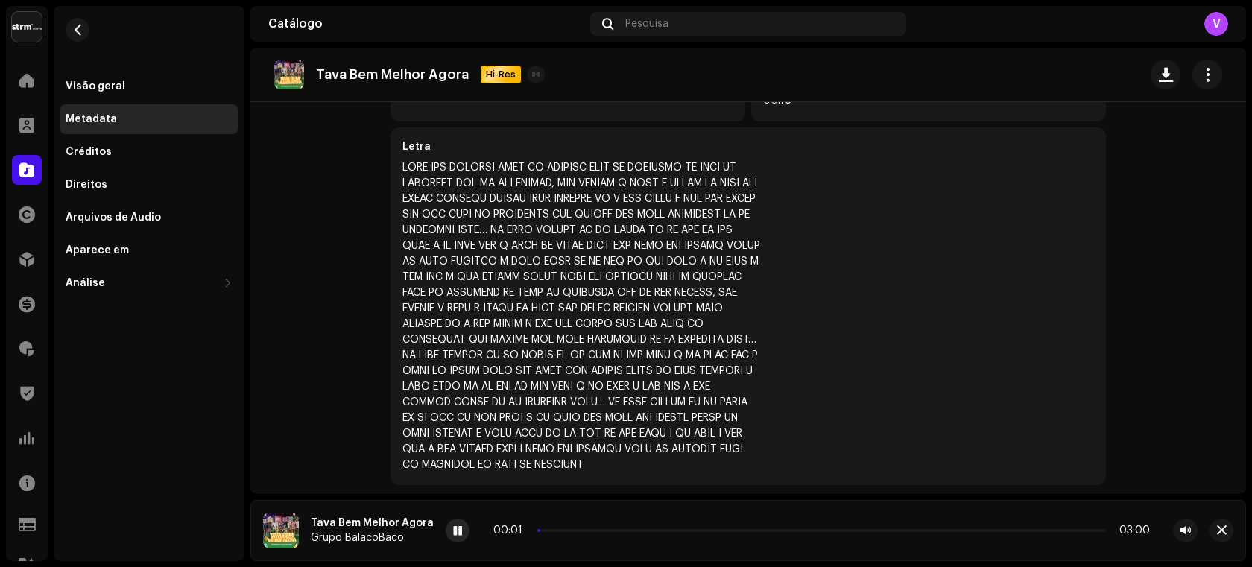
click at [453, 531] on span at bounding box center [457, 531] width 9 height 12
drag, startPoint x: 533, startPoint y: 536, endPoint x: 514, endPoint y: 539, distance: 18.9
click at [514, 539] on div "00:02 03:00" at bounding box center [822, 531] width 752 height 24
drag, startPoint x: 534, startPoint y: 533, endPoint x: 522, endPoint y: 533, distance: 12.7
click at [522, 533] on div "00:00 03:00" at bounding box center [821, 531] width 657 height 12
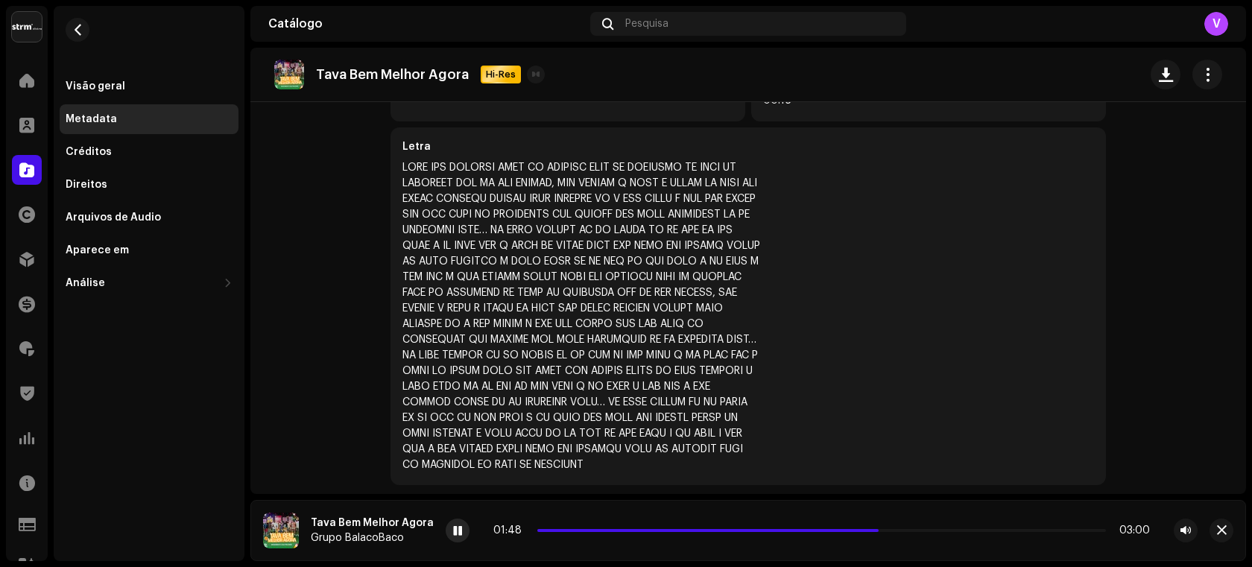
click at [446, 532] on div at bounding box center [458, 531] width 24 height 24
click at [478, 300] on div at bounding box center [581, 316] width 358 height 313
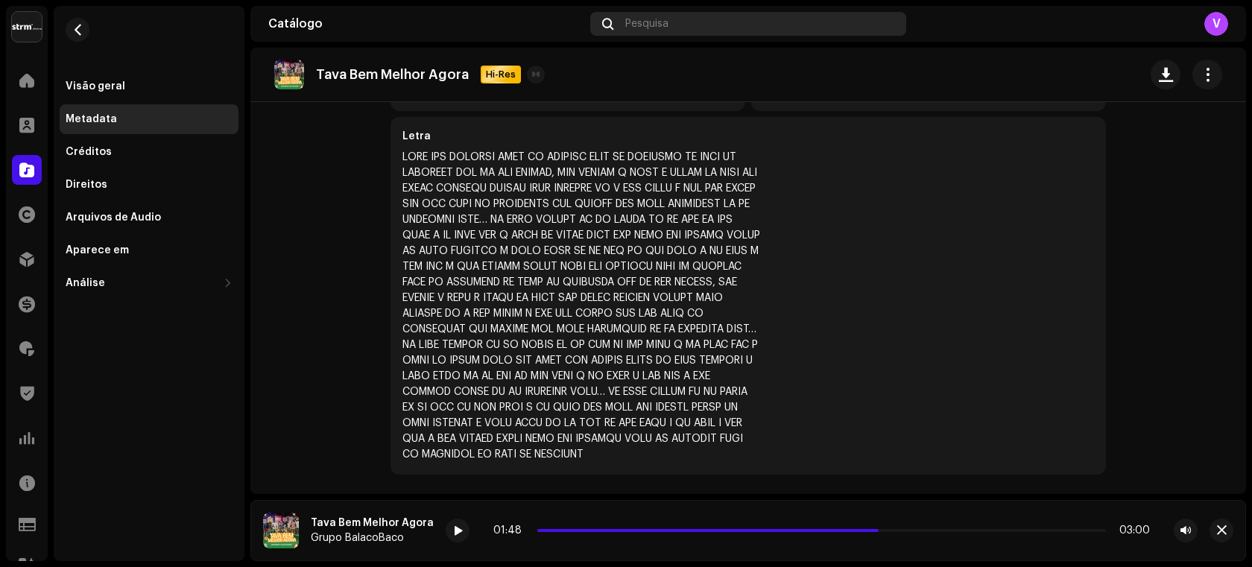
click at [666, 19] on span "Pesquisa" at bounding box center [646, 24] width 43 height 12
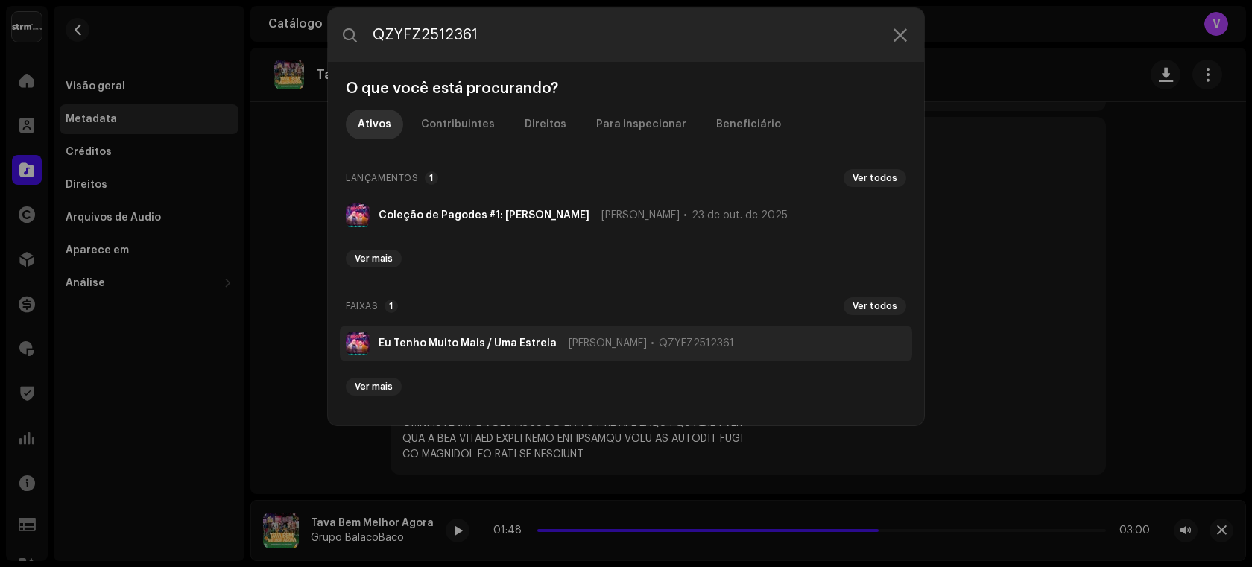
type input "QZYFZ2512361"
click at [513, 341] on strong "Eu Tenho Muito Mais / Uma Estrela" at bounding box center [468, 344] width 178 height 12
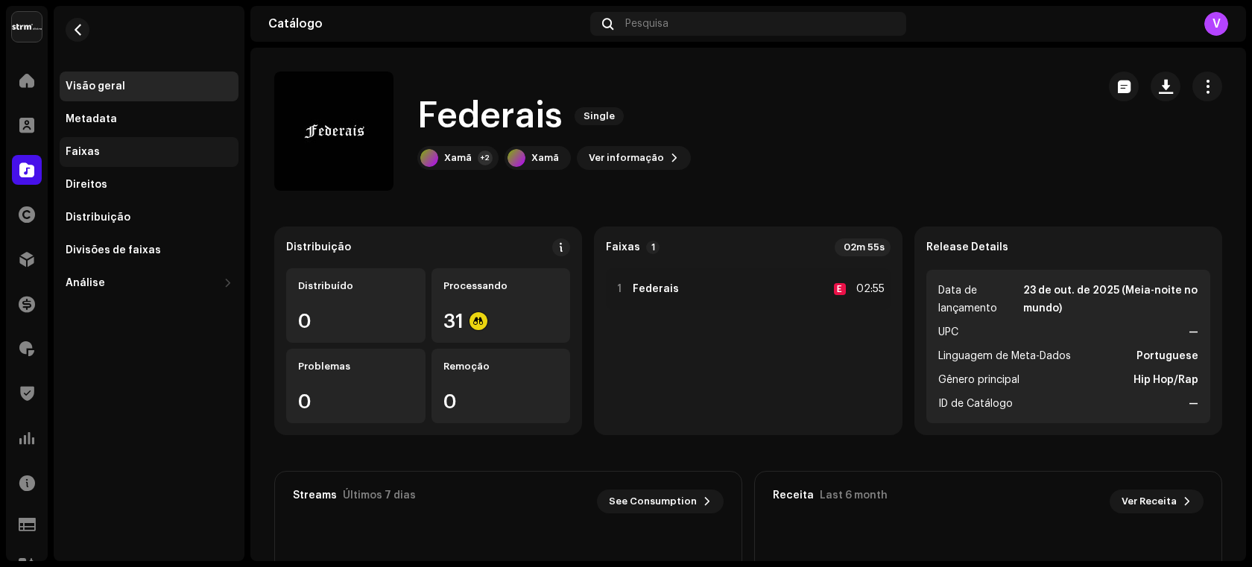
click at [167, 149] on div "Faixas" at bounding box center [149, 152] width 167 height 12
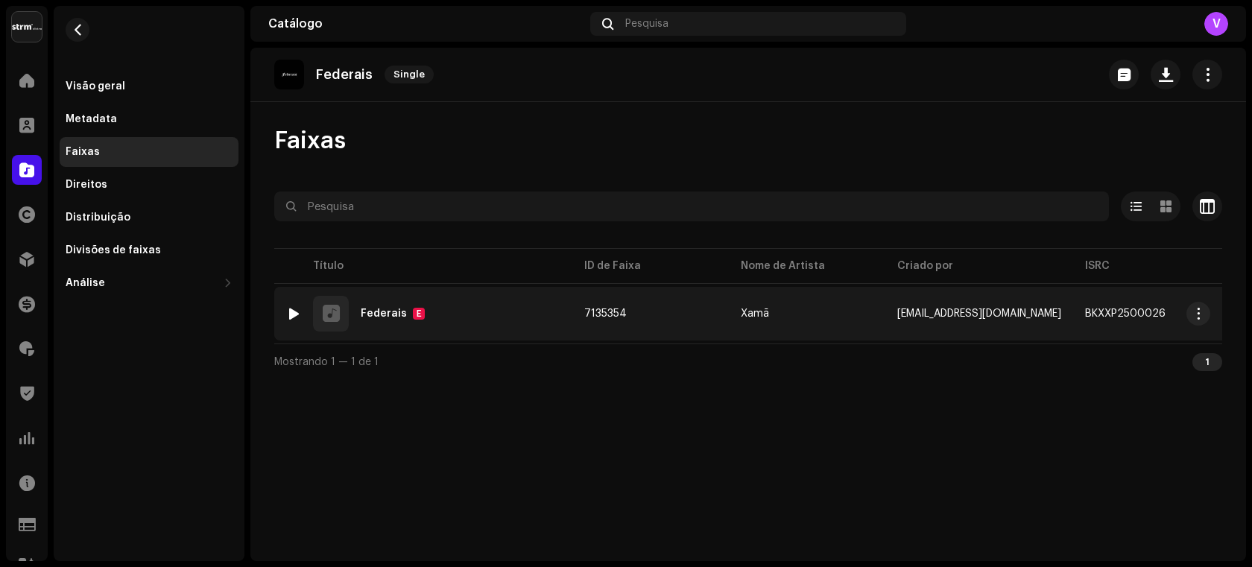
click at [391, 312] on div "Federais" at bounding box center [384, 314] width 46 height 10
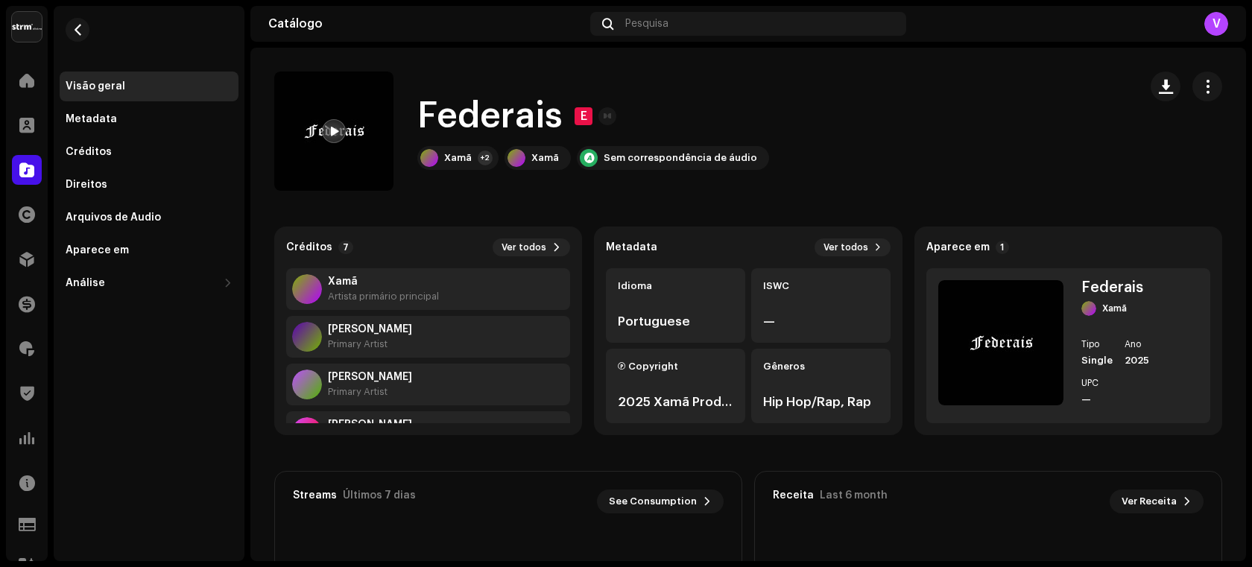
click at [330, 138] on div at bounding box center [334, 131] width 24 height 24
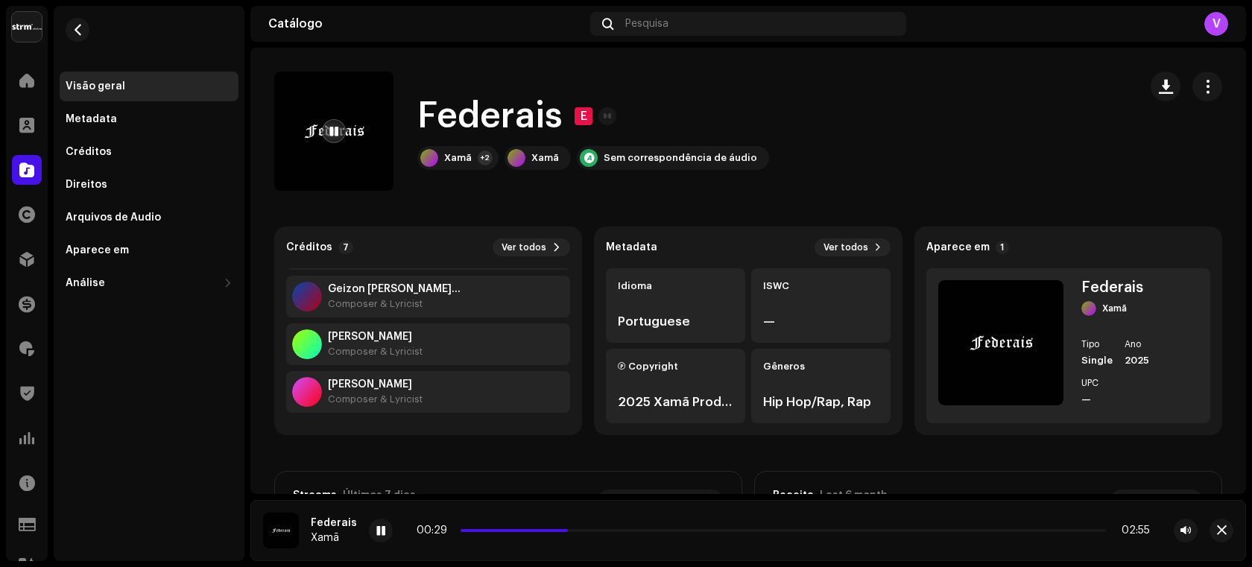
scroll to position [191, 0]
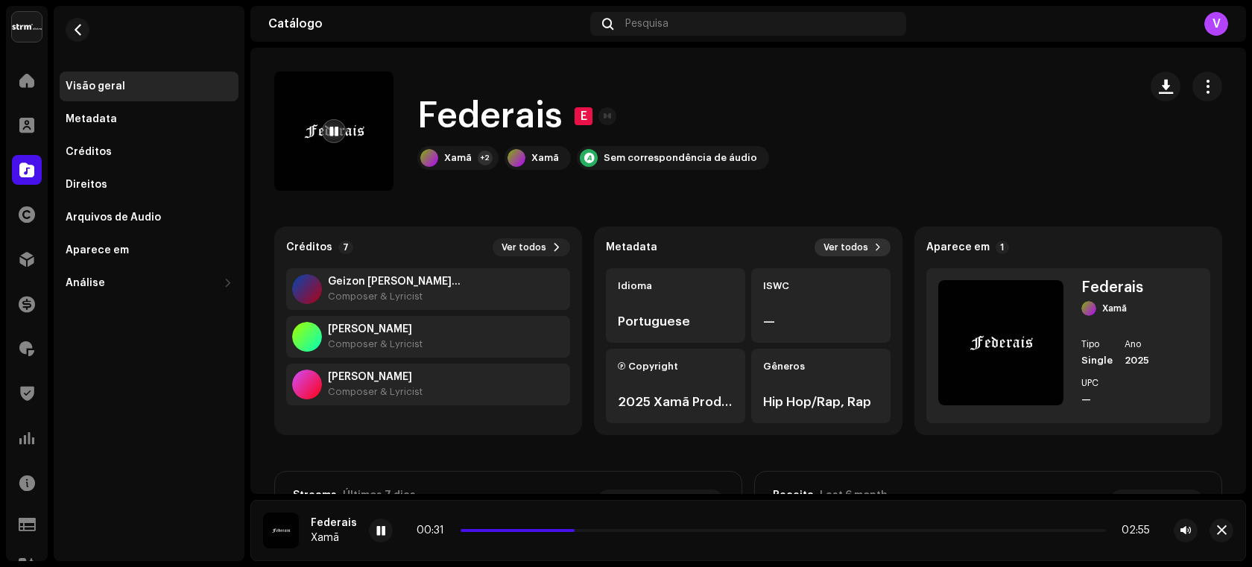
click at [844, 245] on span "Ver todos" at bounding box center [846, 247] width 45 height 12
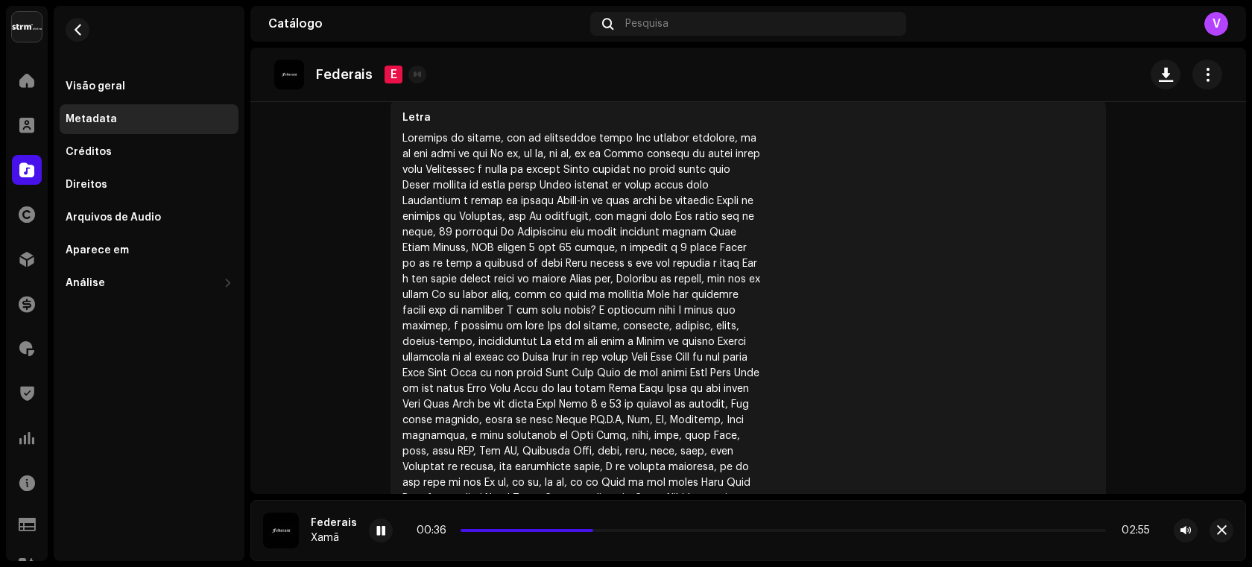
scroll to position [566, 0]
click at [382, 529] on div at bounding box center [381, 531] width 24 height 24
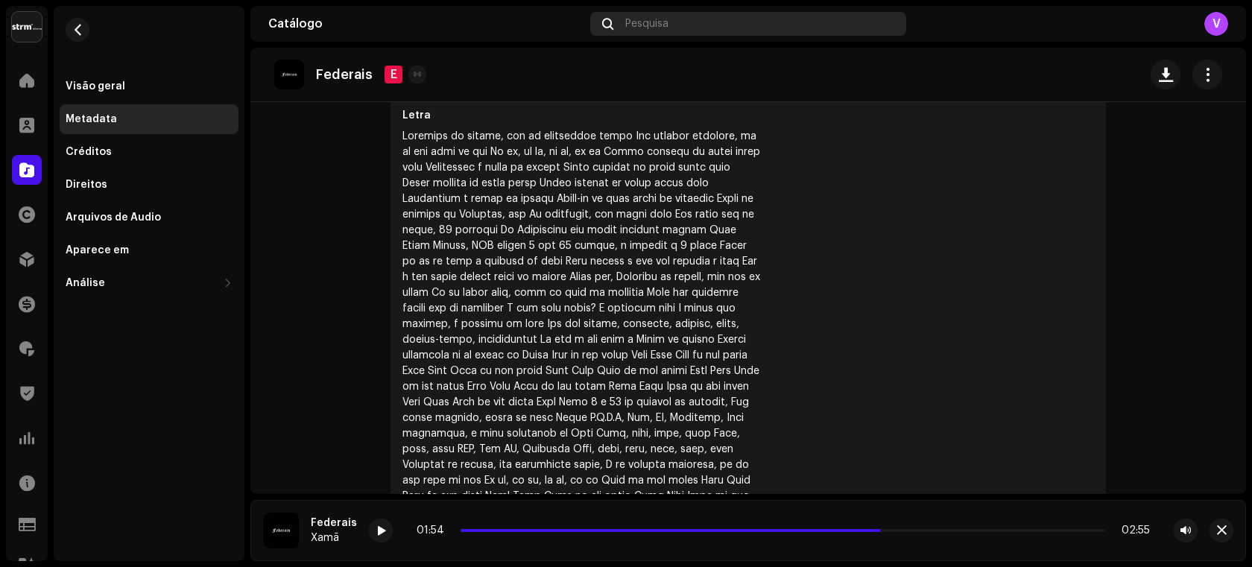
click at [666, 24] on span "Pesquisa" at bounding box center [646, 24] width 43 height 12
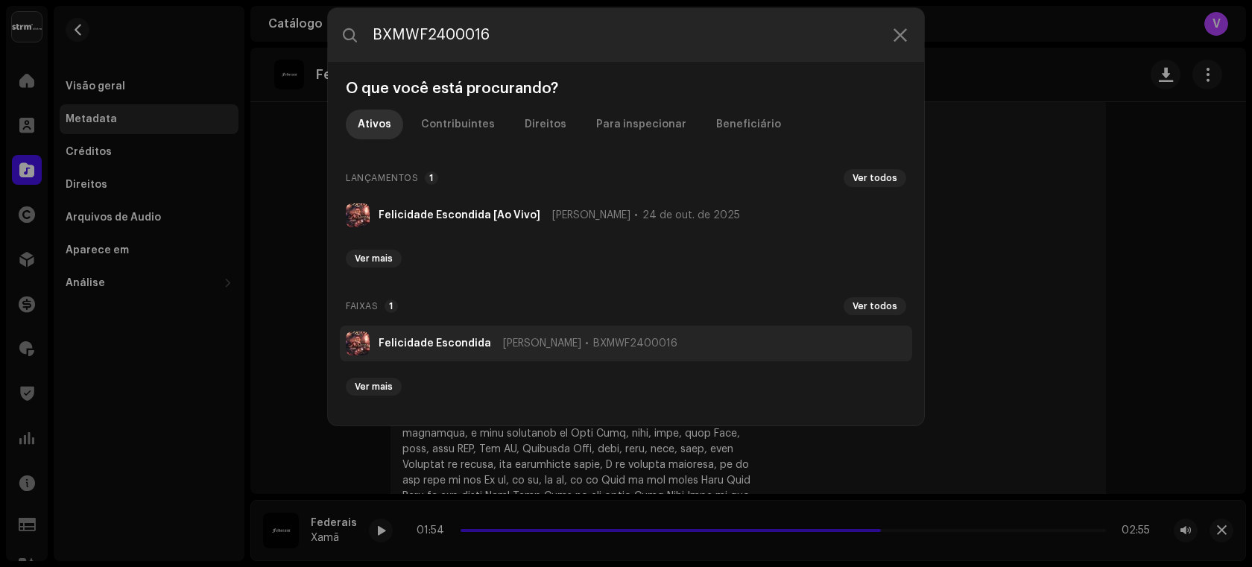
type input "BXMWF2400016"
click at [509, 335] on li "Felicidade Escondida Marcelinho Freitas BXMWF2400016" at bounding box center [626, 344] width 572 height 36
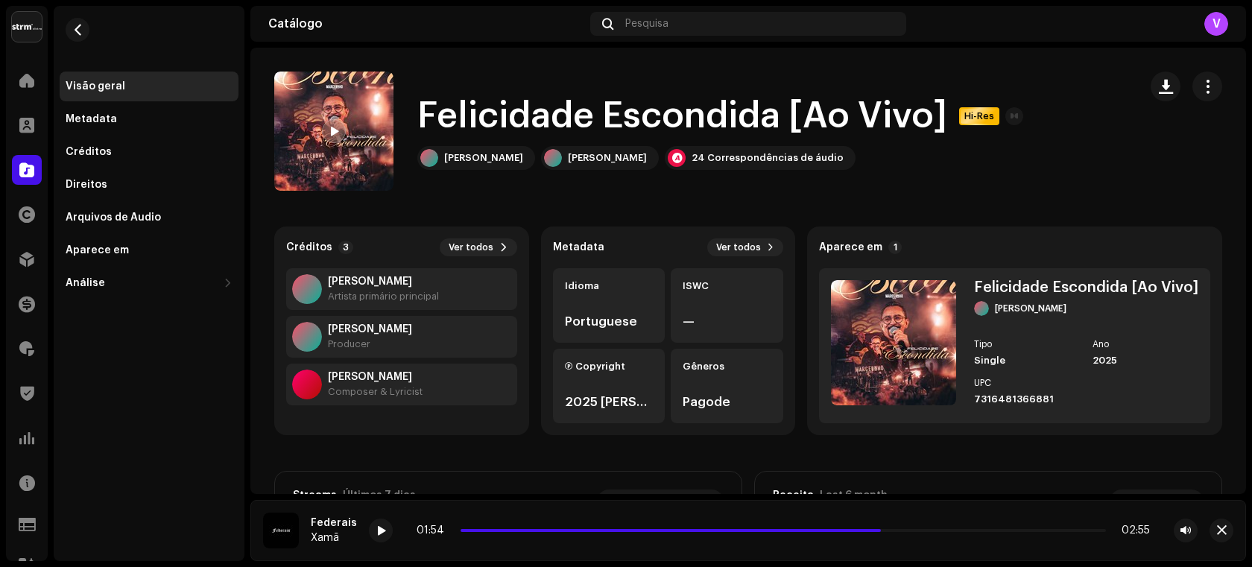
click at [339, 127] on div at bounding box center [334, 131] width 24 height 24
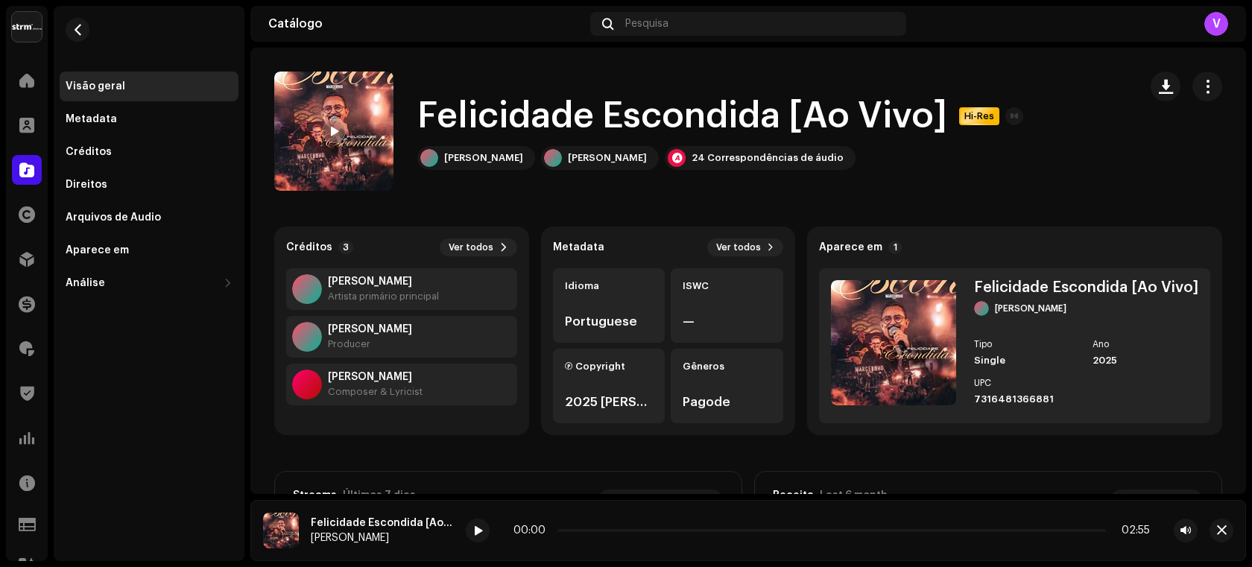
click at [339, 127] on div at bounding box center [334, 131] width 24 height 24
click at [481, 528] on span at bounding box center [477, 531] width 9 height 12
click at [739, 250] on span "Ver todos" at bounding box center [738, 247] width 45 height 12
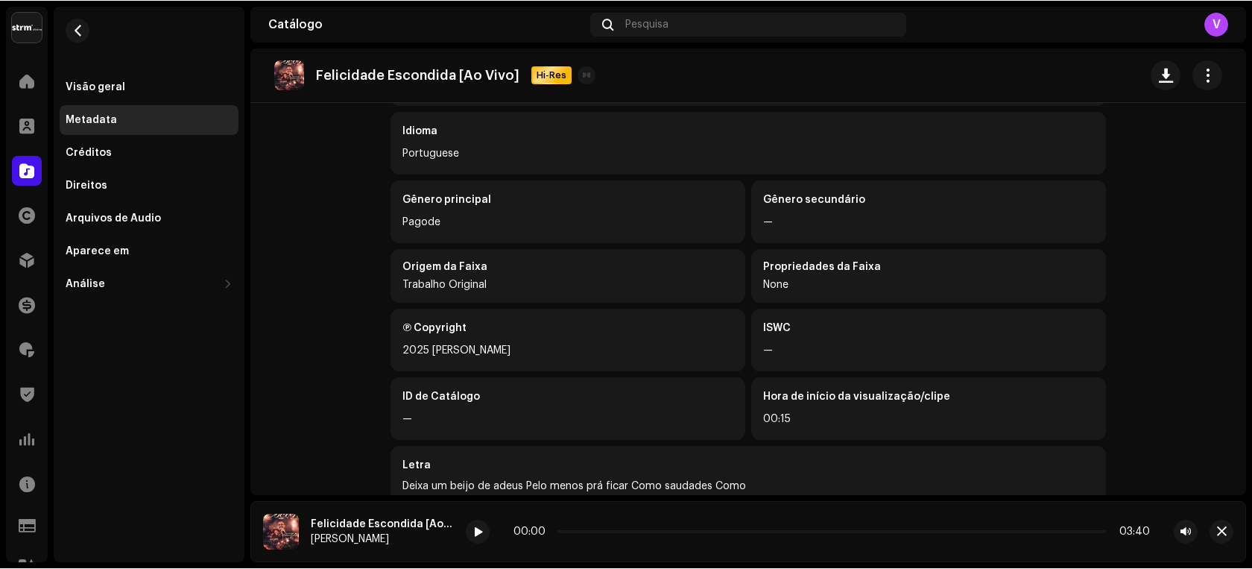
scroll to position [361, 0]
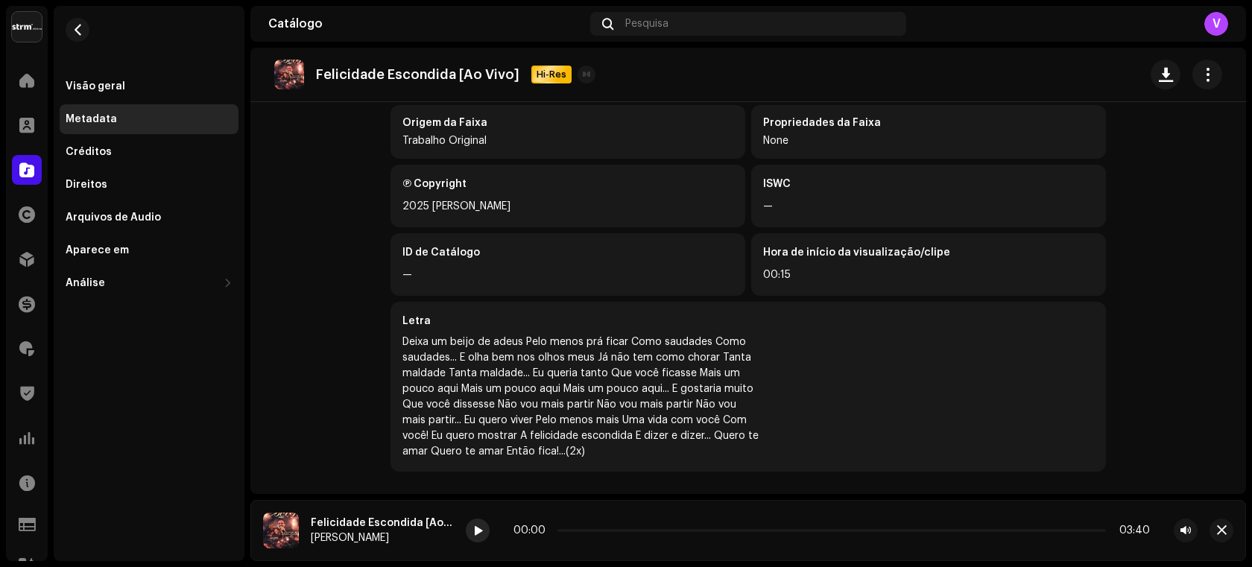
click at [481, 540] on div at bounding box center [478, 531] width 24 height 24
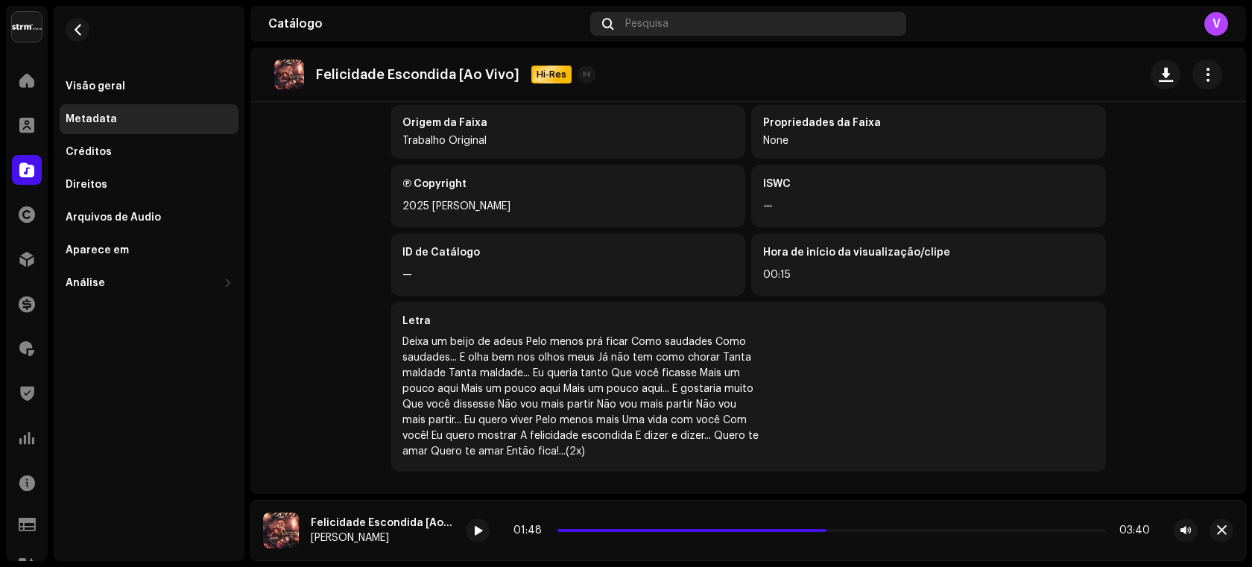
click at [768, 24] on div "Pesquisa" at bounding box center [748, 24] width 316 height 24
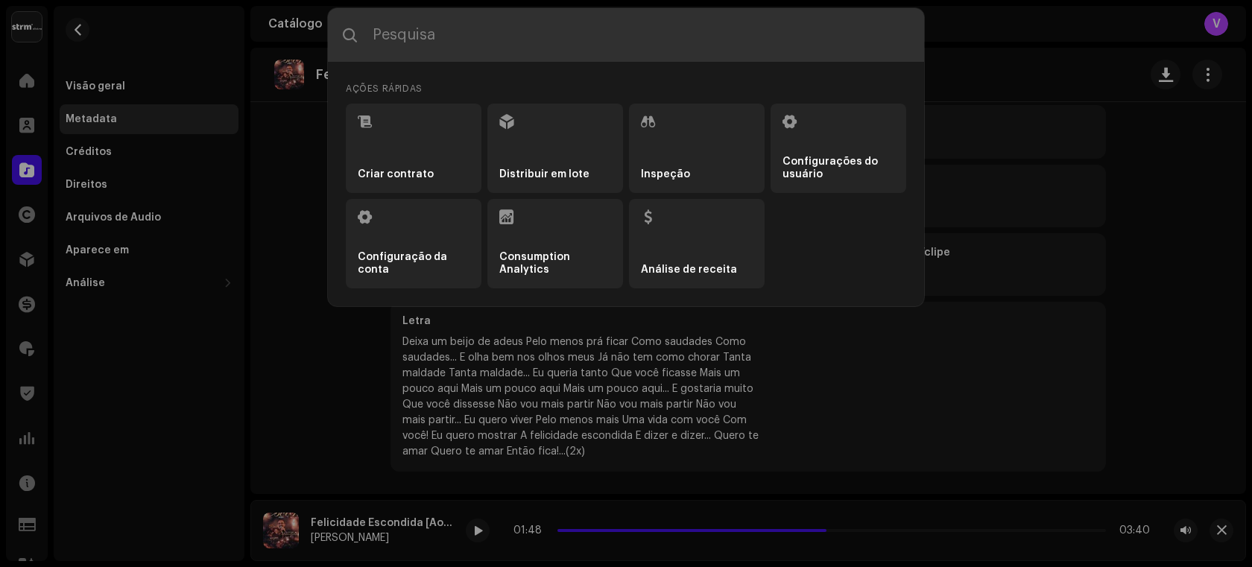
paste input "QZYFZ2512361"
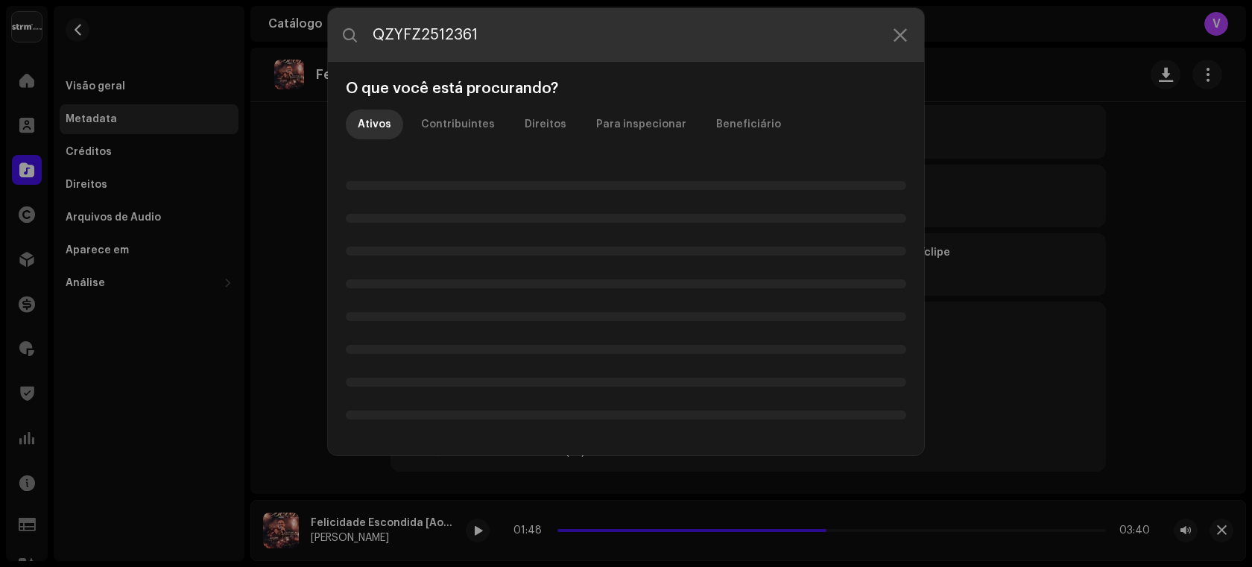
scroll to position [340, 0]
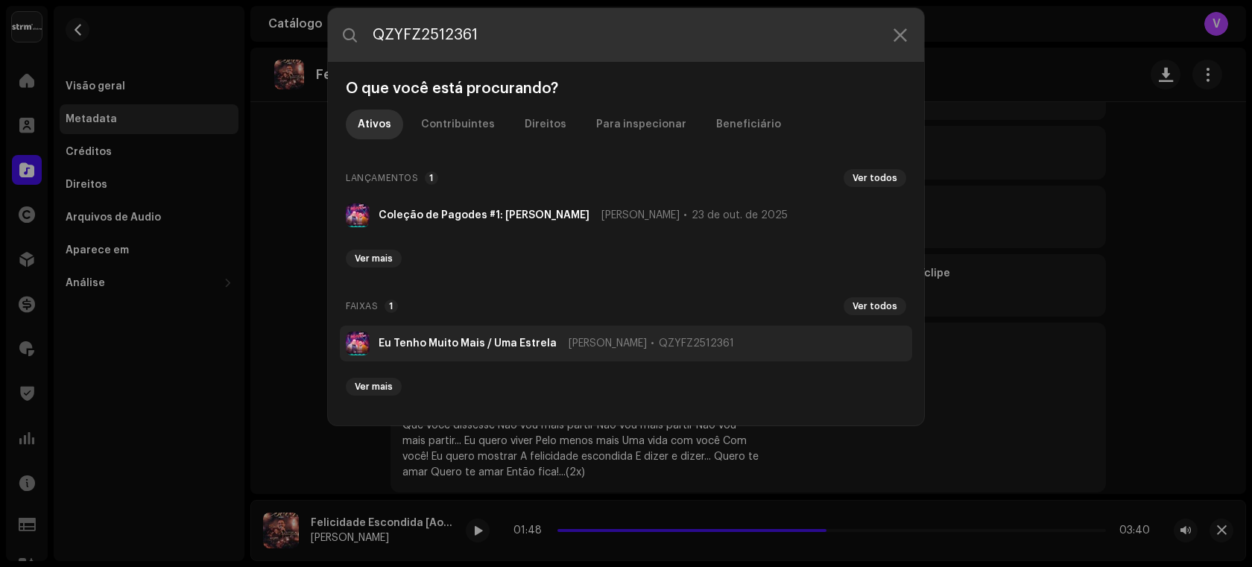
type input "QZYFZ2512361"
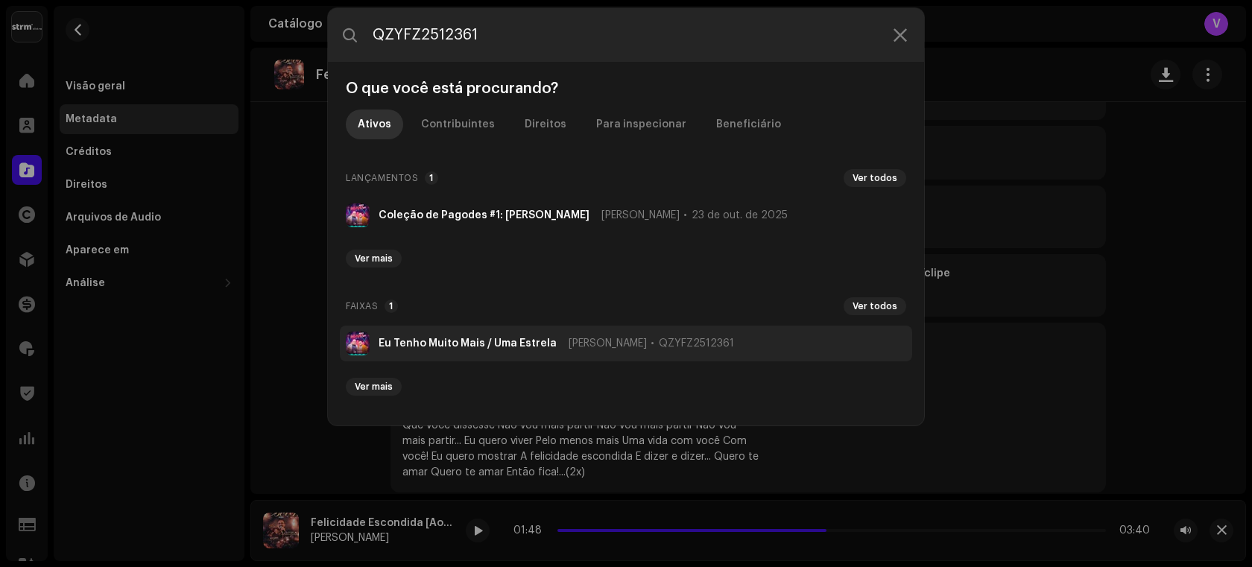
click at [503, 345] on strong "Eu Tenho Muito Mais / Uma Estrela" at bounding box center [468, 344] width 178 height 12
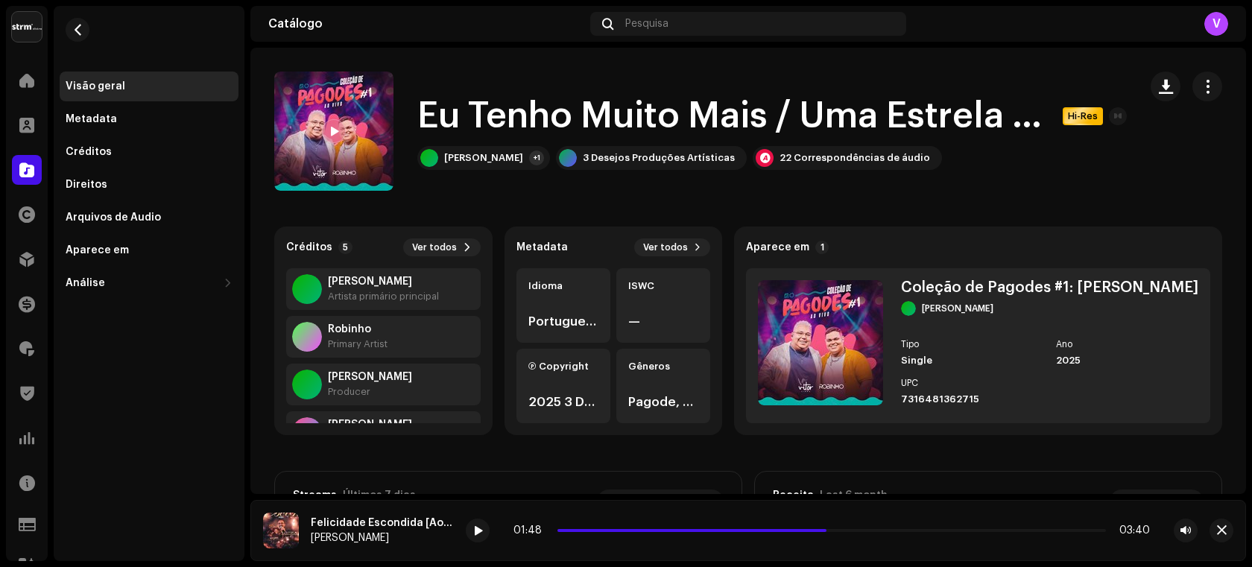
click at [723, 258] on div "Metadata Ver todos Idioma Portuguese ISWC — Ⓟ Copyright 2025 3 Desejos Produçõe…" at bounding box center [614, 331] width 218 height 209
click at [329, 138] on div at bounding box center [334, 131] width 24 height 24
click at [710, 255] on button "Ver todos" at bounding box center [672, 247] width 76 height 18
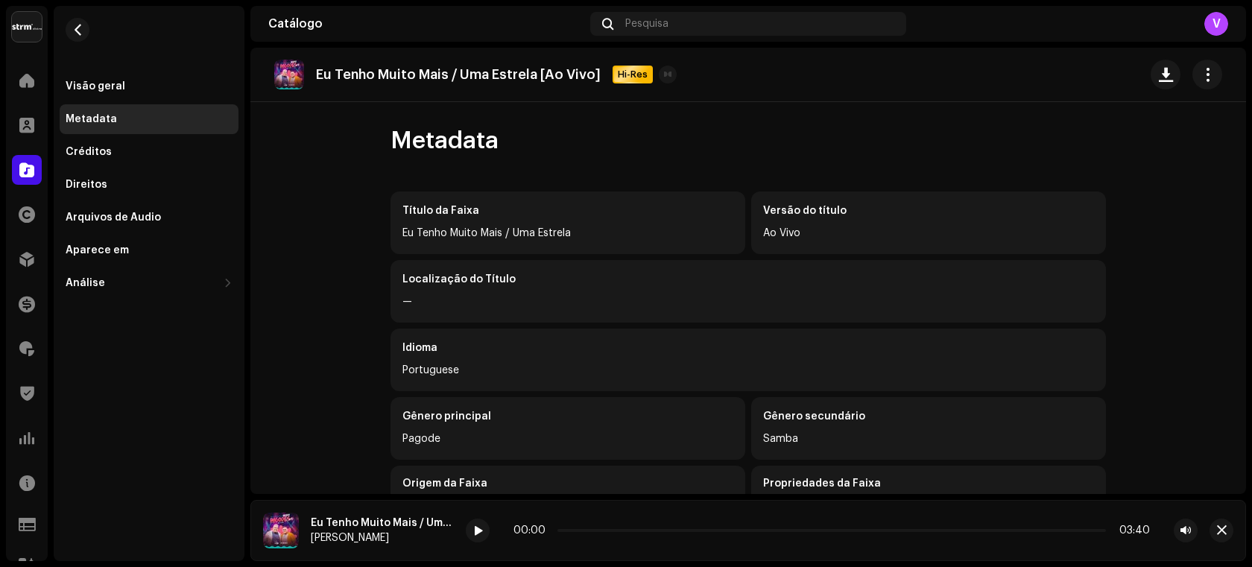
scroll to position [251, 0]
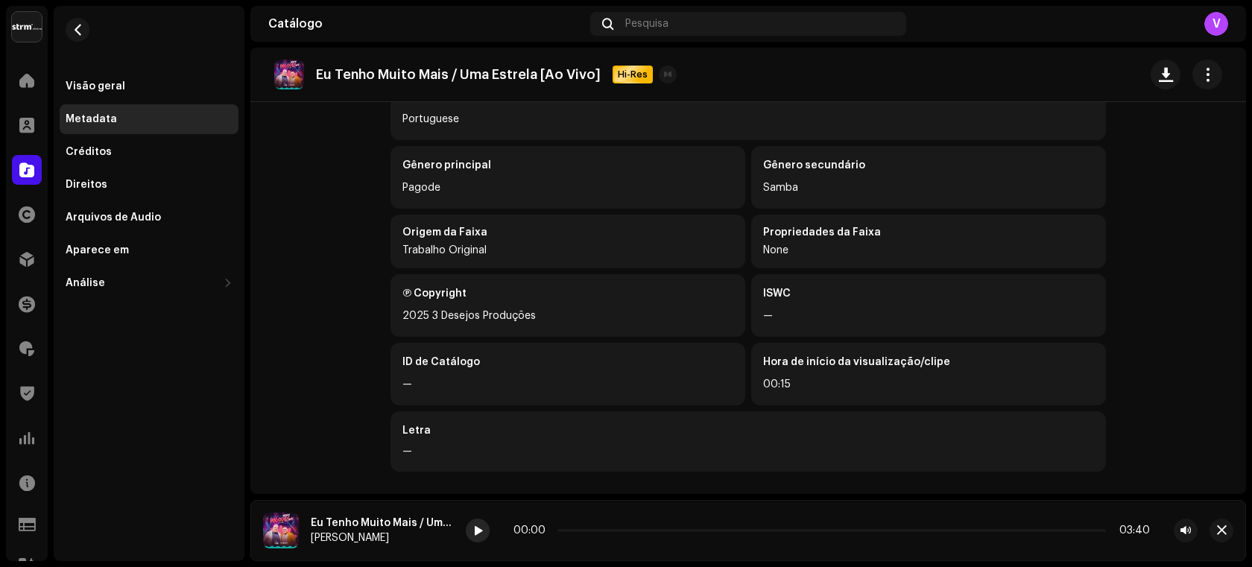
click at [472, 531] on div at bounding box center [478, 531] width 24 height 24
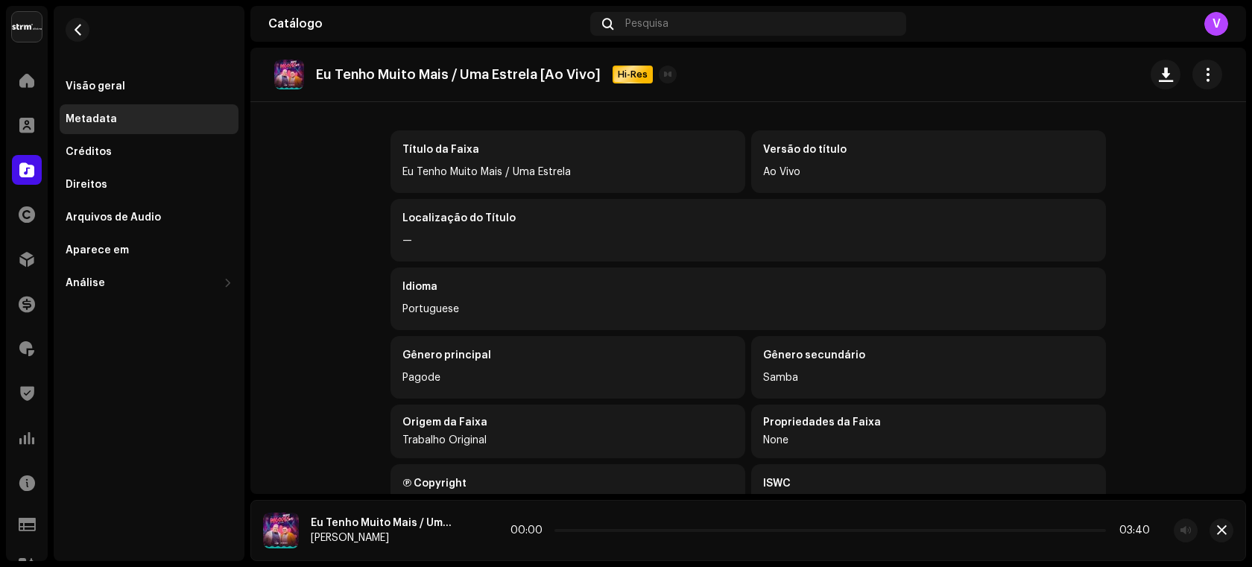
scroll to position [0, 0]
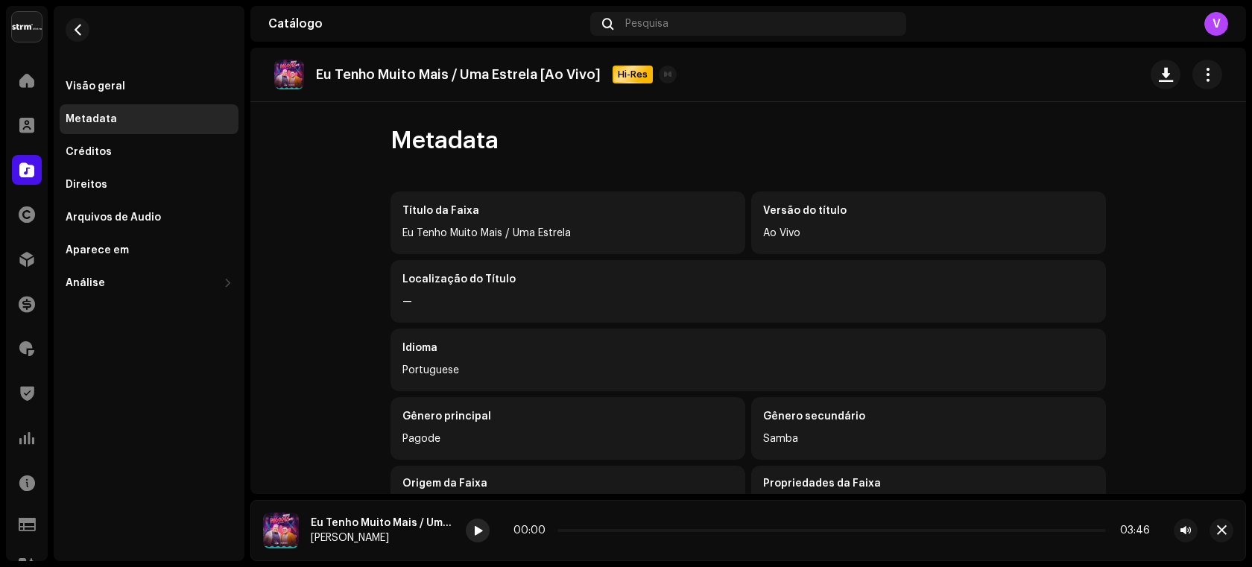
click at [478, 531] on span at bounding box center [477, 531] width 9 height 12
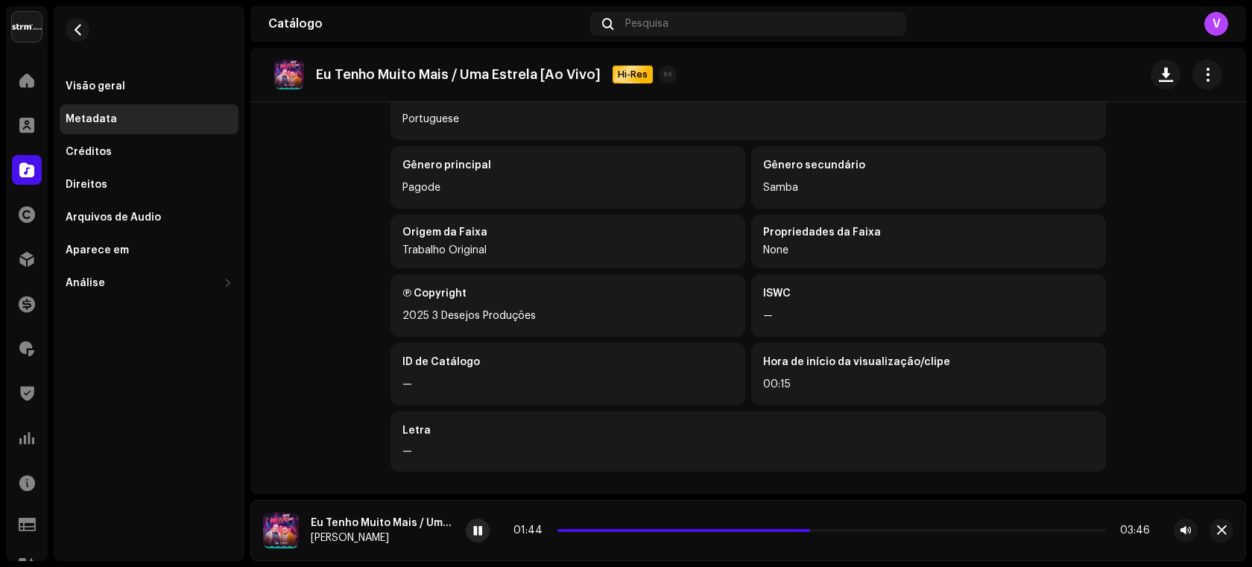
click at [475, 528] on span at bounding box center [477, 531] width 9 height 12
click at [830, 25] on div "Pesquisa" at bounding box center [748, 24] width 316 height 24
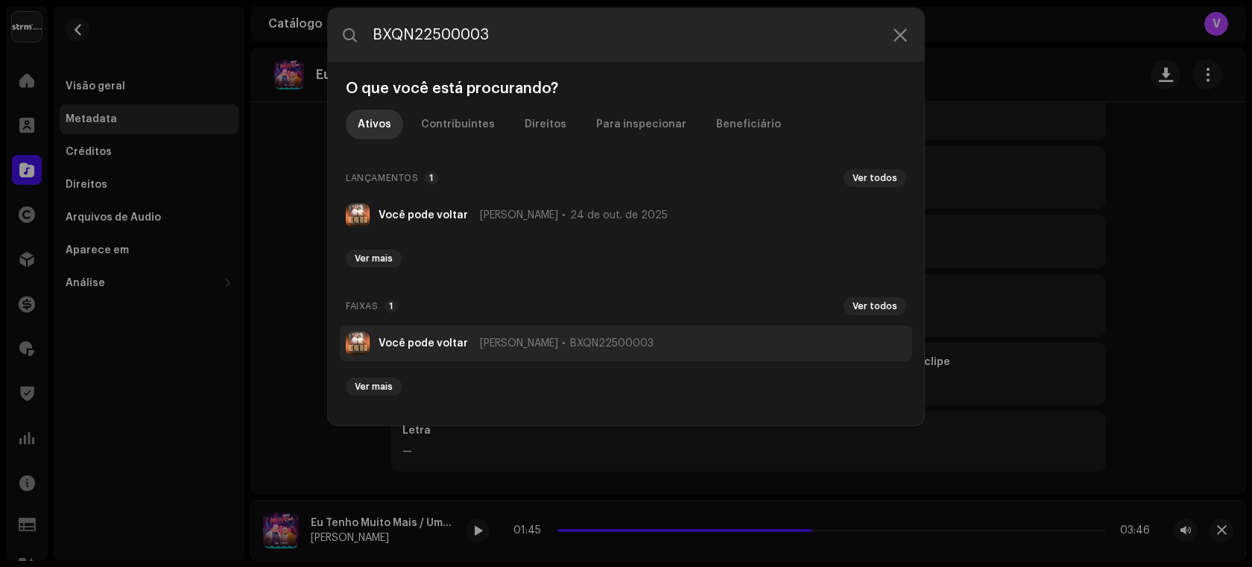
type input "BXQN22500003"
click at [437, 346] on strong "Você pode voltar" at bounding box center [423, 344] width 89 height 12
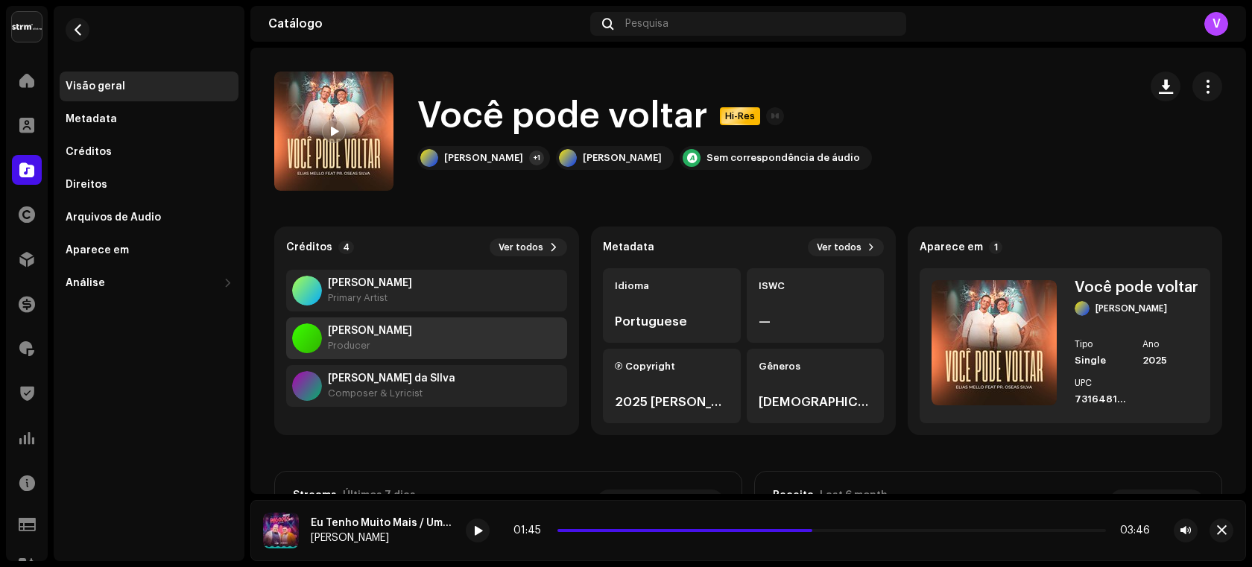
scroll to position [47, 0]
click at [707, 198] on catalog-tracks-details-overview "Você pode voltar Hi-Res Você pode voltar Hi-Res [PERSON_NAME] +1 [PERSON_NAME] …" at bounding box center [748, 420] width 996 height 745
click at [519, 87] on div "Você pode voltar Hi-Res [PERSON_NAME] +1 [PERSON_NAME] Sem correspondência de á…" at bounding box center [700, 131] width 853 height 119
click at [344, 131] on div at bounding box center [334, 131] width 24 height 24
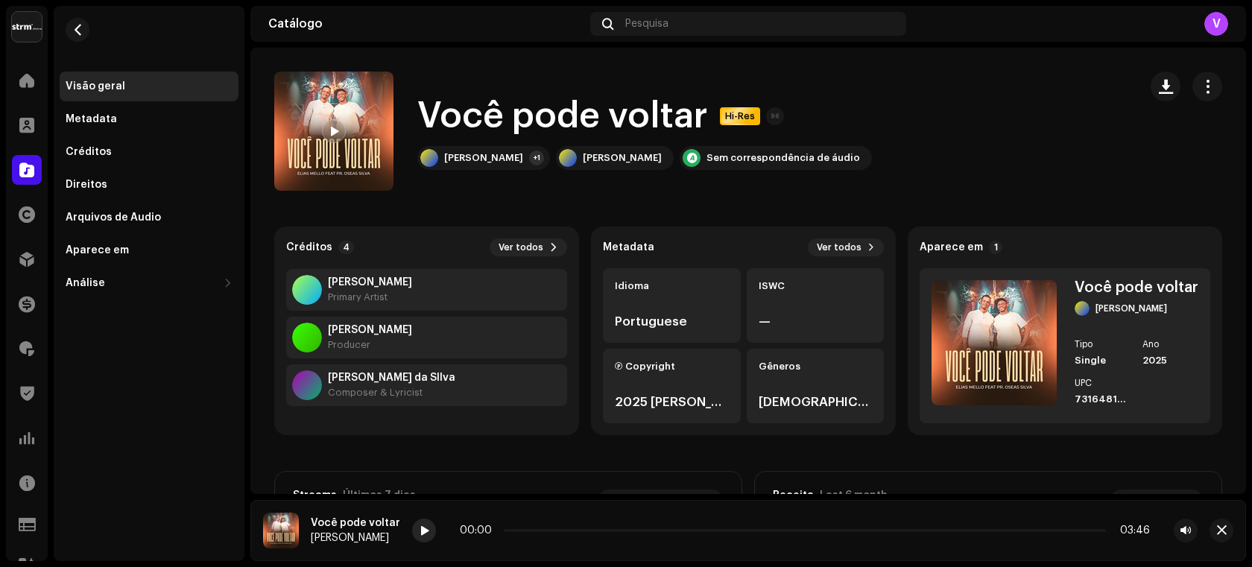
click at [420, 535] on span at bounding box center [424, 531] width 9 height 12
click at [420, 529] on span at bounding box center [424, 531] width 9 height 12
click at [834, 256] on button "Ver todos" at bounding box center [846, 247] width 76 height 18
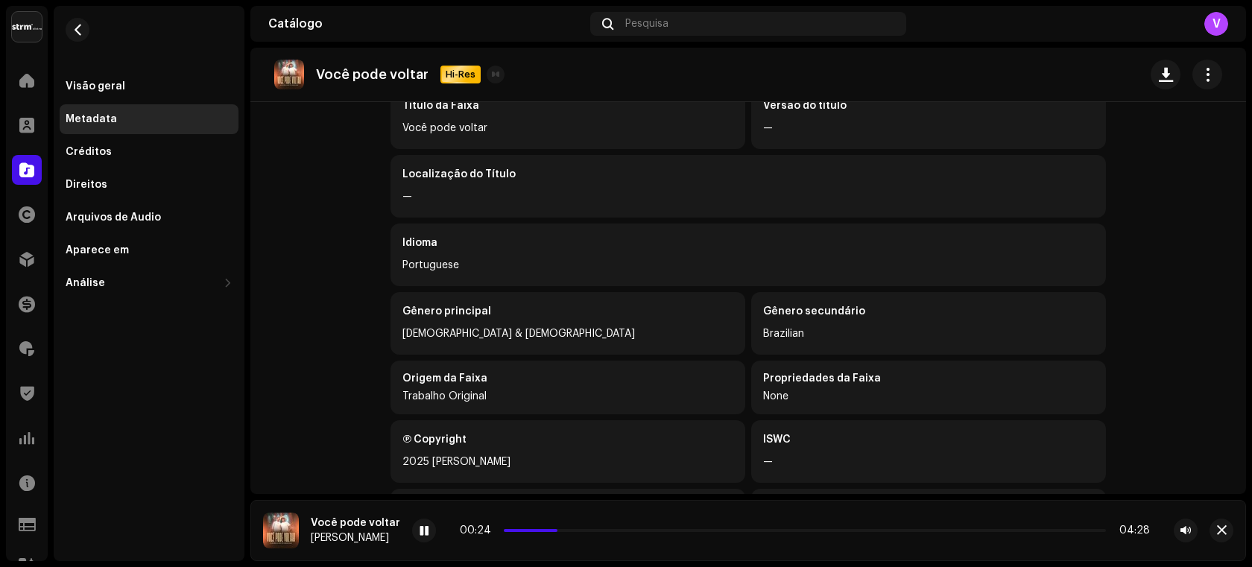
scroll to position [251, 0]
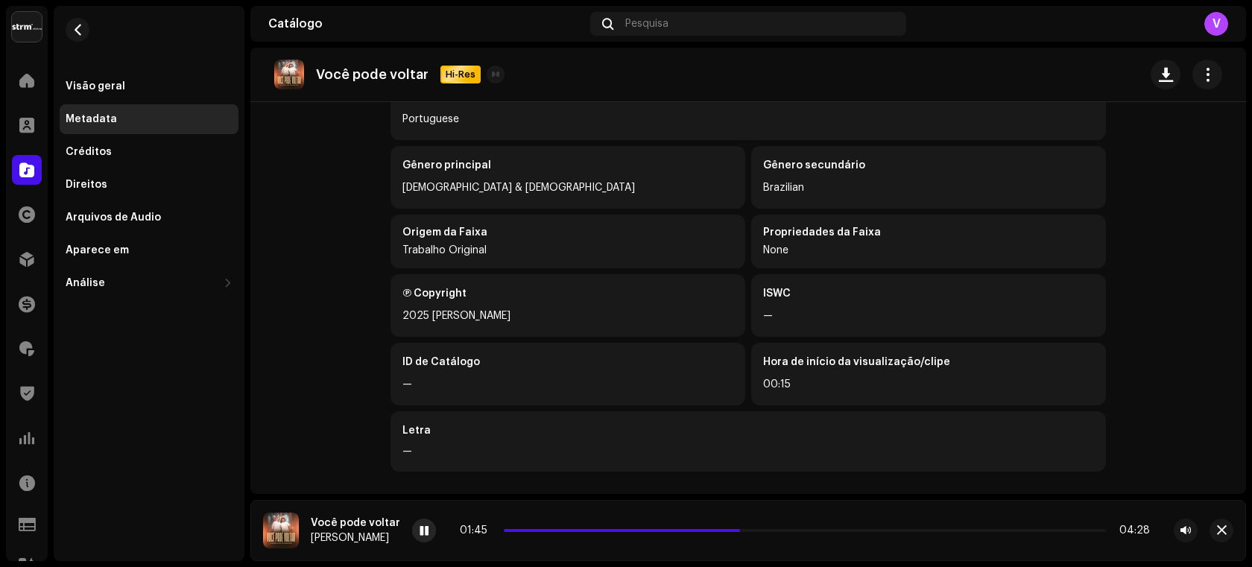
click at [420, 534] on span at bounding box center [424, 531] width 9 height 12
click at [673, 37] on div "Catálogo Pesquisa V" at bounding box center [748, 24] width 996 height 36
click at [673, 28] on div "Pesquisa" at bounding box center [748, 24] width 316 height 24
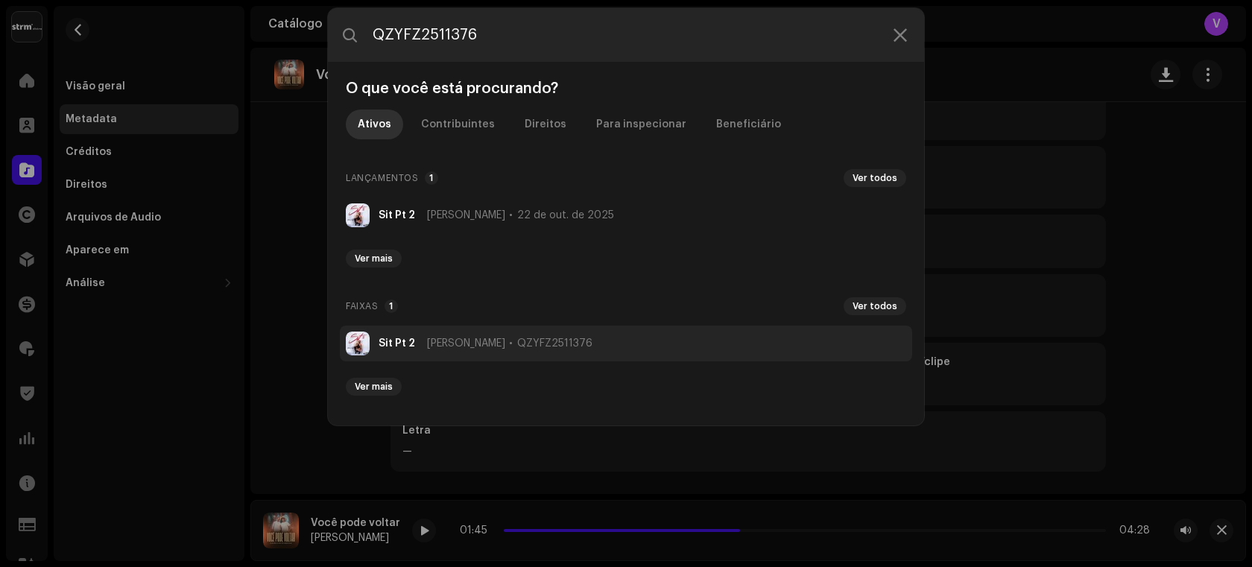
type input "QZYFZ2511376"
click at [429, 338] on span "[PERSON_NAME]" at bounding box center [466, 344] width 78 height 12
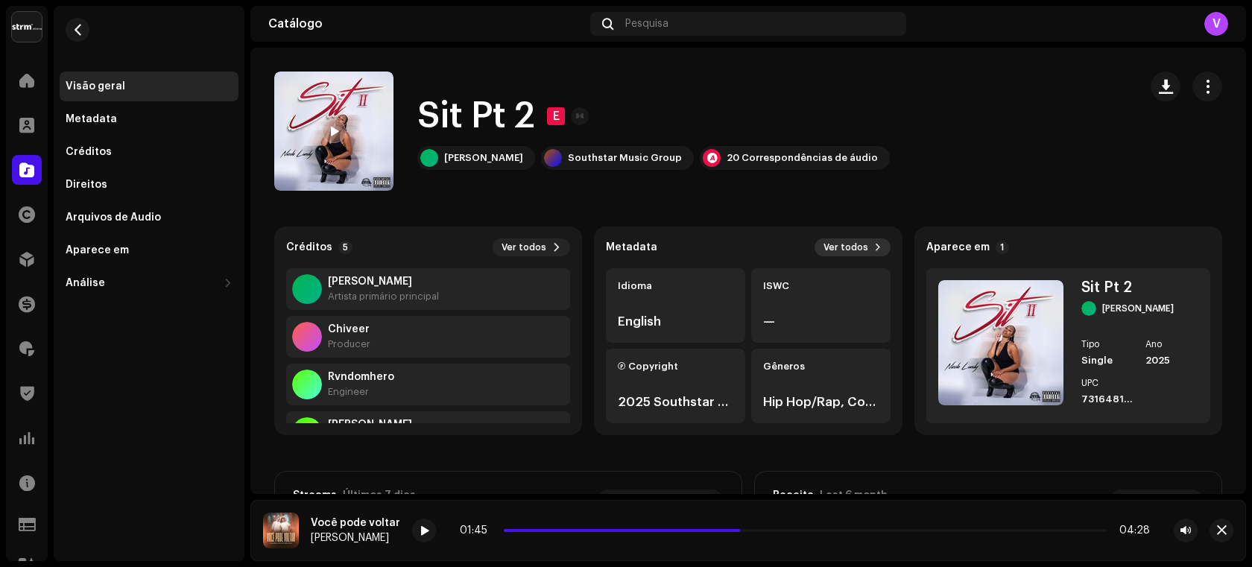
click at [874, 245] on span at bounding box center [877, 247] width 7 height 12
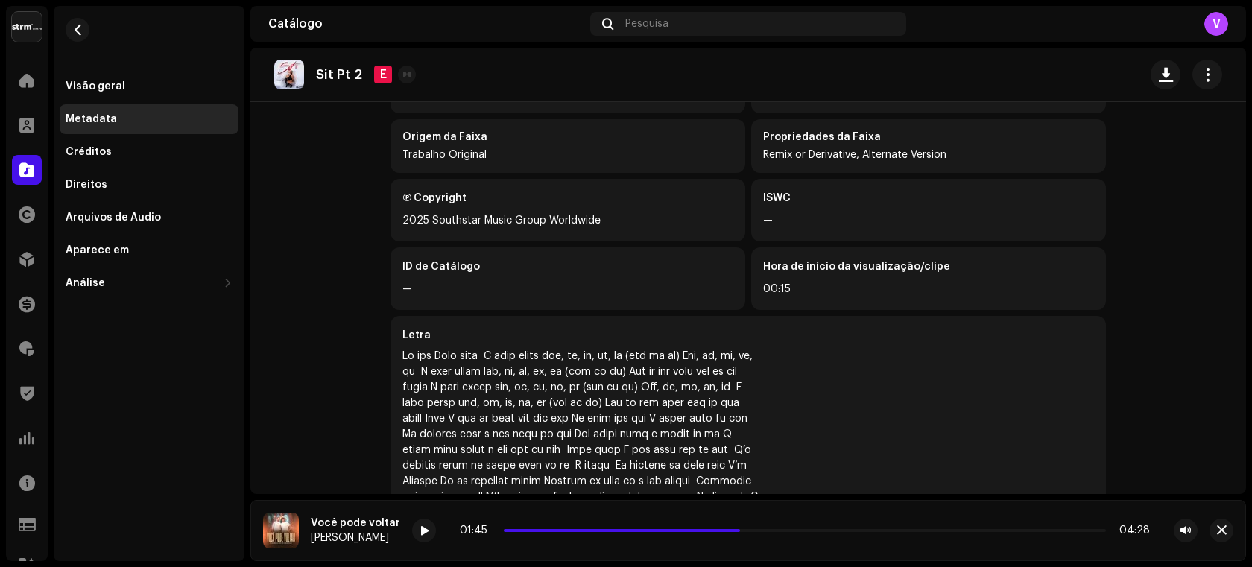
scroll to position [243, 0]
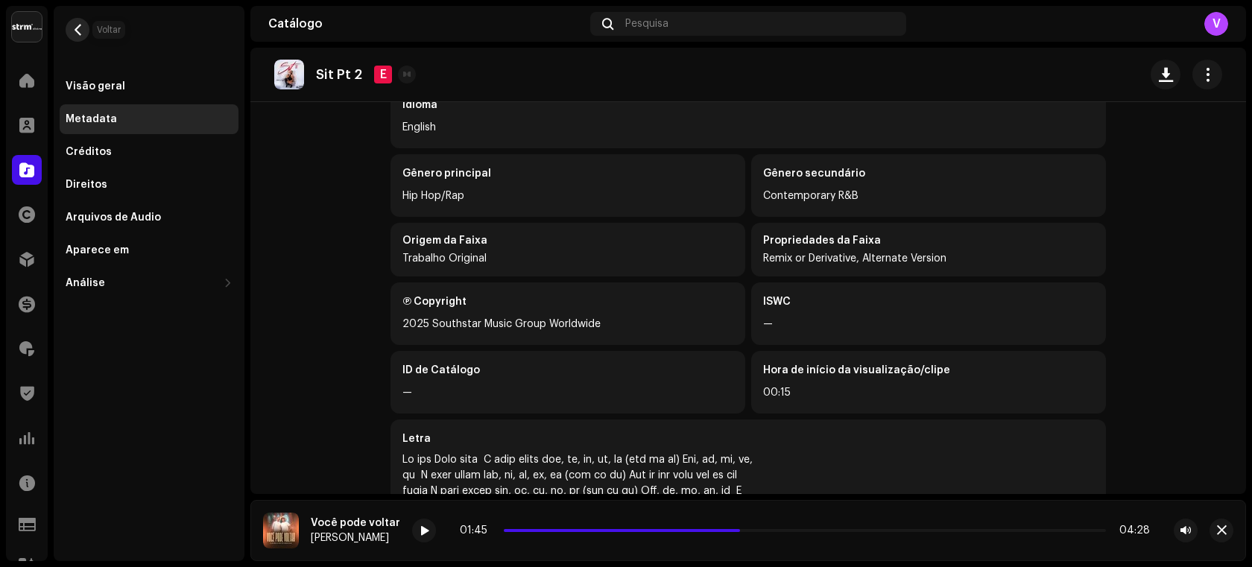
click at [85, 28] on button "button" at bounding box center [78, 30] width 24 height 24
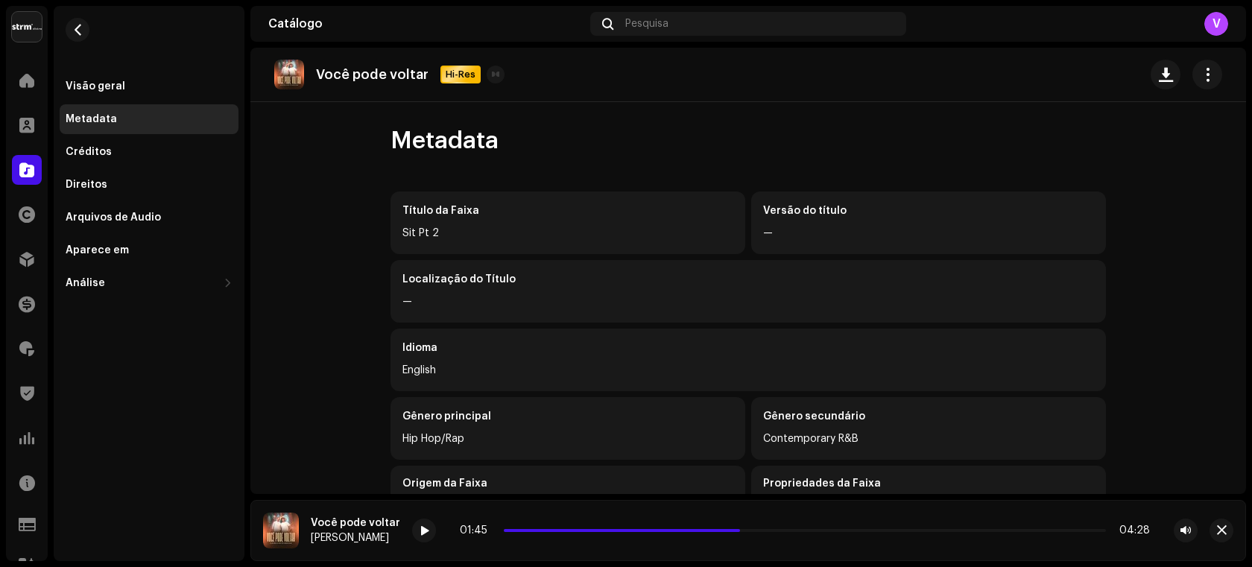
click at [669, 37] on div "Catálogo Pesquisa V" at bounding box center [748, 24] width 996 height 36
click at [675, 21] on div "Pesquisa" at bounding box center [748, 24] width 316 height 24
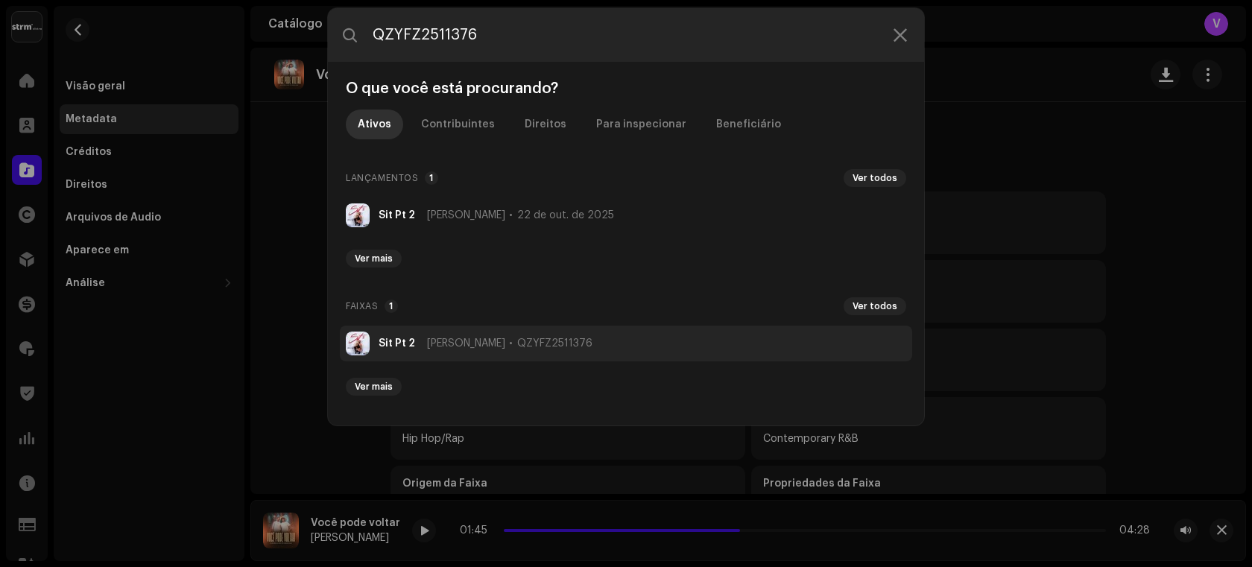
type input "QZYFZ2511376"
click at [402, 332] on li "Sit Pt 2 [PERSON_NAME] QZYFZ2511376" at bounding box center [626, 344] width 572 height 36
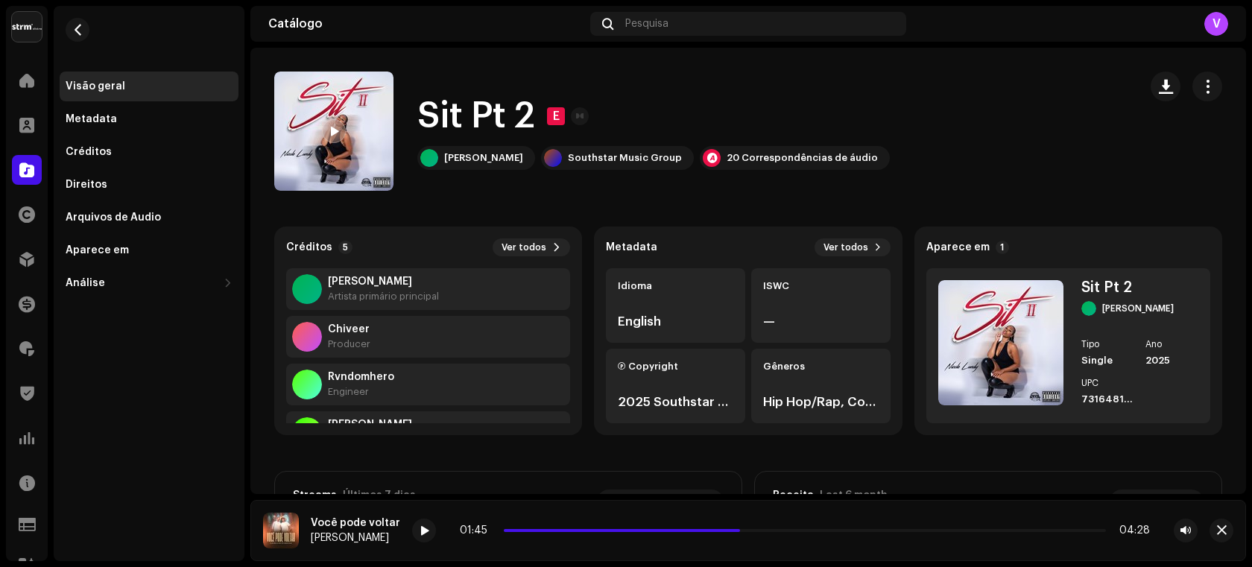
click at [323, 133] on div at bounding box center [334, 131] width 24 height 24
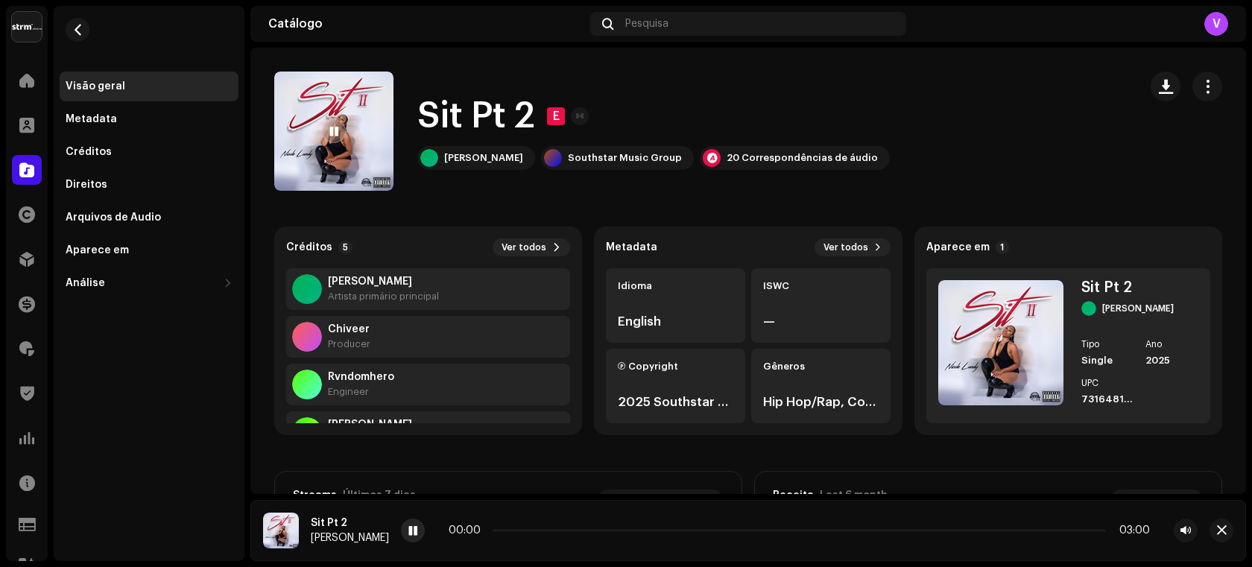
click at [408, 535] on span at bounding box center [412, 531] width 9 height 12
click at [406, 532] on div at bounding box center [413, 531] width 24 height 24
click at [841, 244] on span "Ver todos" at bounding box center [846, 247] width 45 height 12
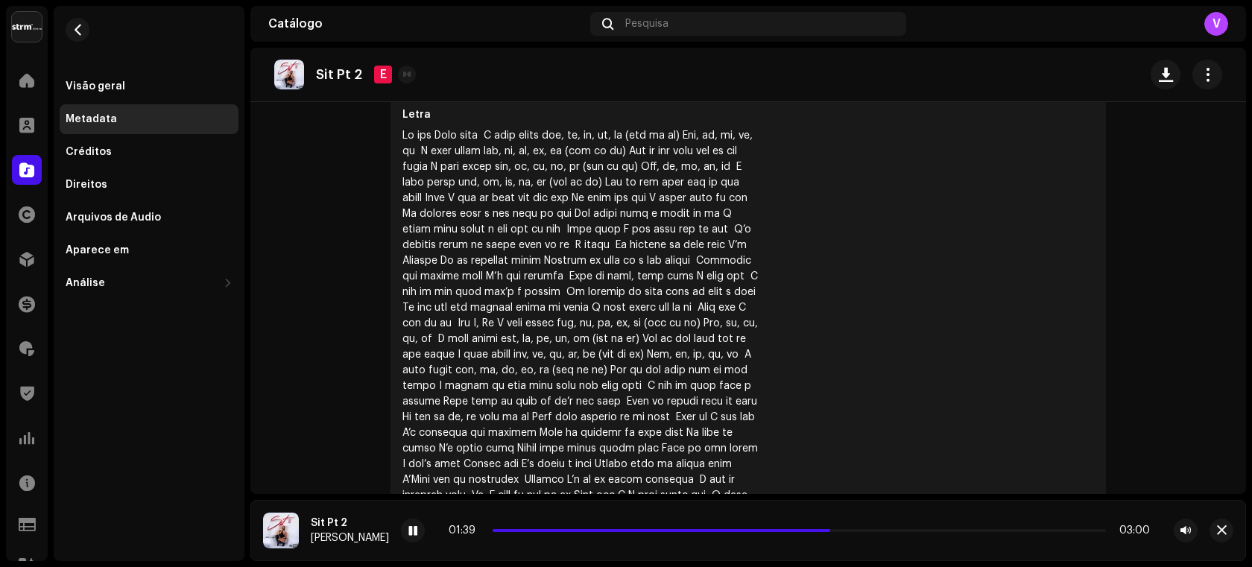
scroll to position [597, 0]
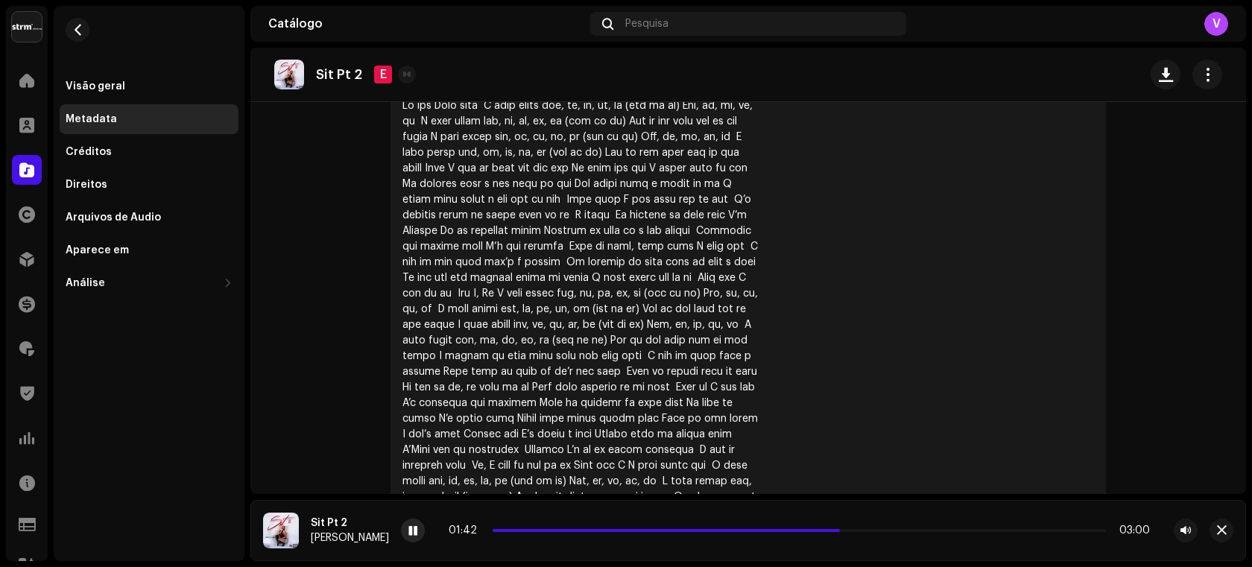
click at [408, 532] on span at bounding box center [412, 531] width 9 height 12
click at [359, 363] on catalog-tracks-details-metadata "Sit Pt 2 E Metadata Título da Faixa Sit Pt 2 Versão do título — Localização do …" at bounding box center [748, 12] width 996 height 1122
click at [677, 21] on div "Pesquisa" at bounding box center [748, 24] width 316 height 24
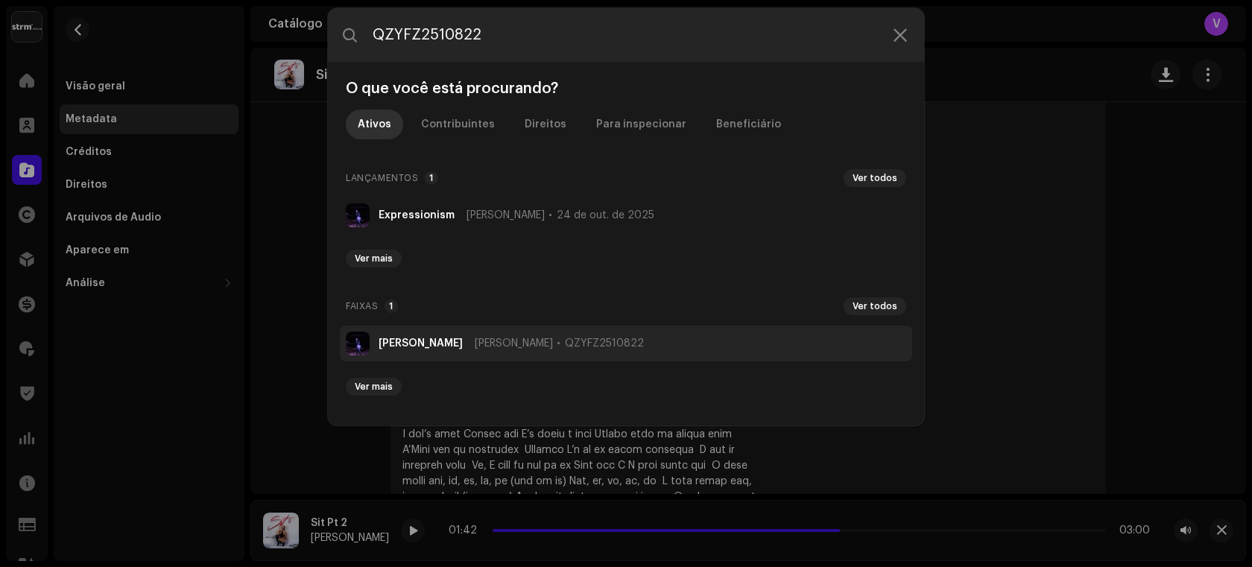
type input "QZYFZ2510822"
click at [420, 345] on strong "[PERSON_NAME]" at bounding box center [421, 344] width 84 height 12
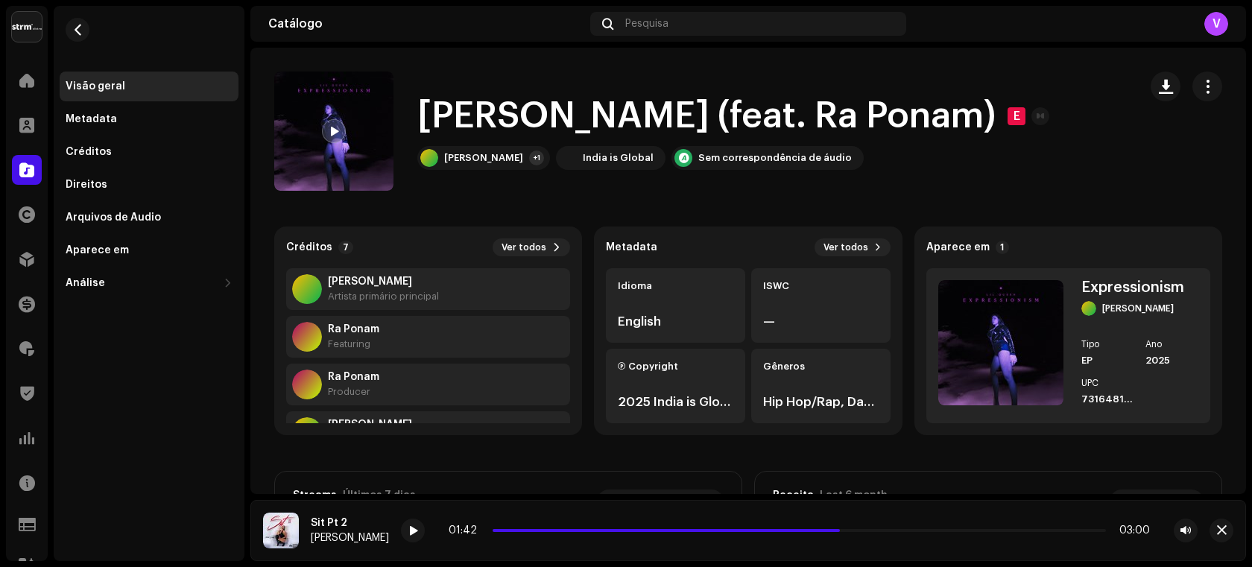
click at [326, 133] on div at bounding box center [334, 131] width 24 height 24
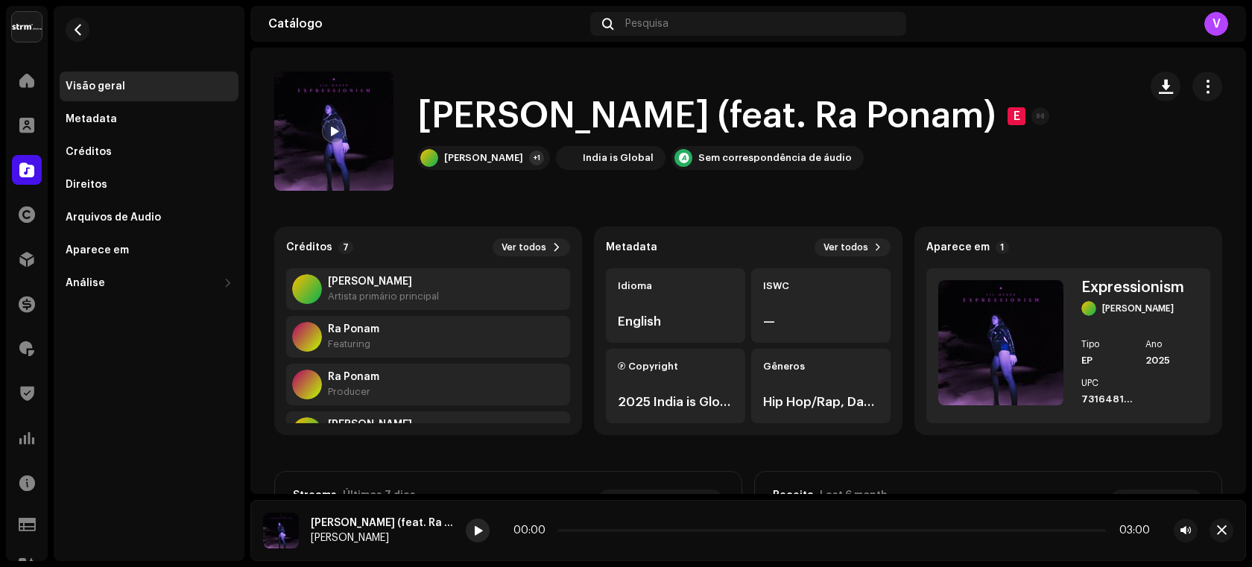
click at [473, 534] on span at bounding box center [477, 531] width 9 height 12
click at [466, 524] on div at bounding box center [478, 531] width 24 height 24
